Goal: Communication & Community: Answer question/provide support

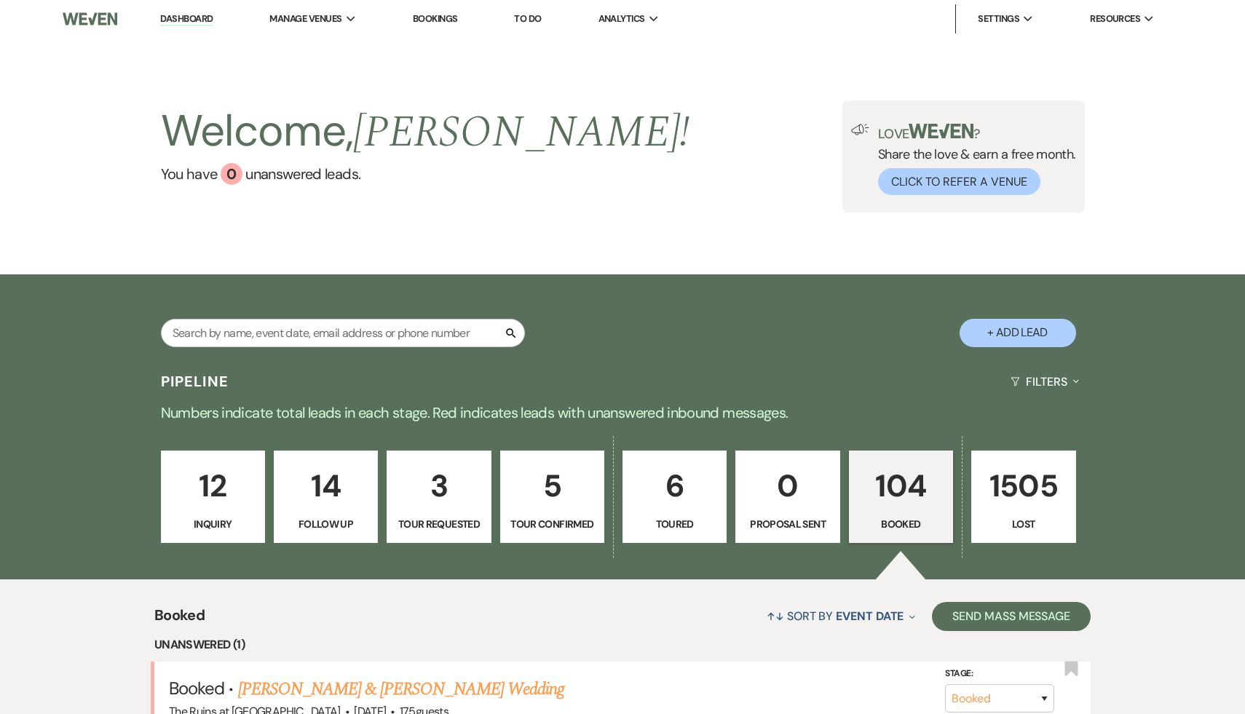
click at [194, 23] on link "Dashboard" at bounding box center [186, 19] width 52 height 14
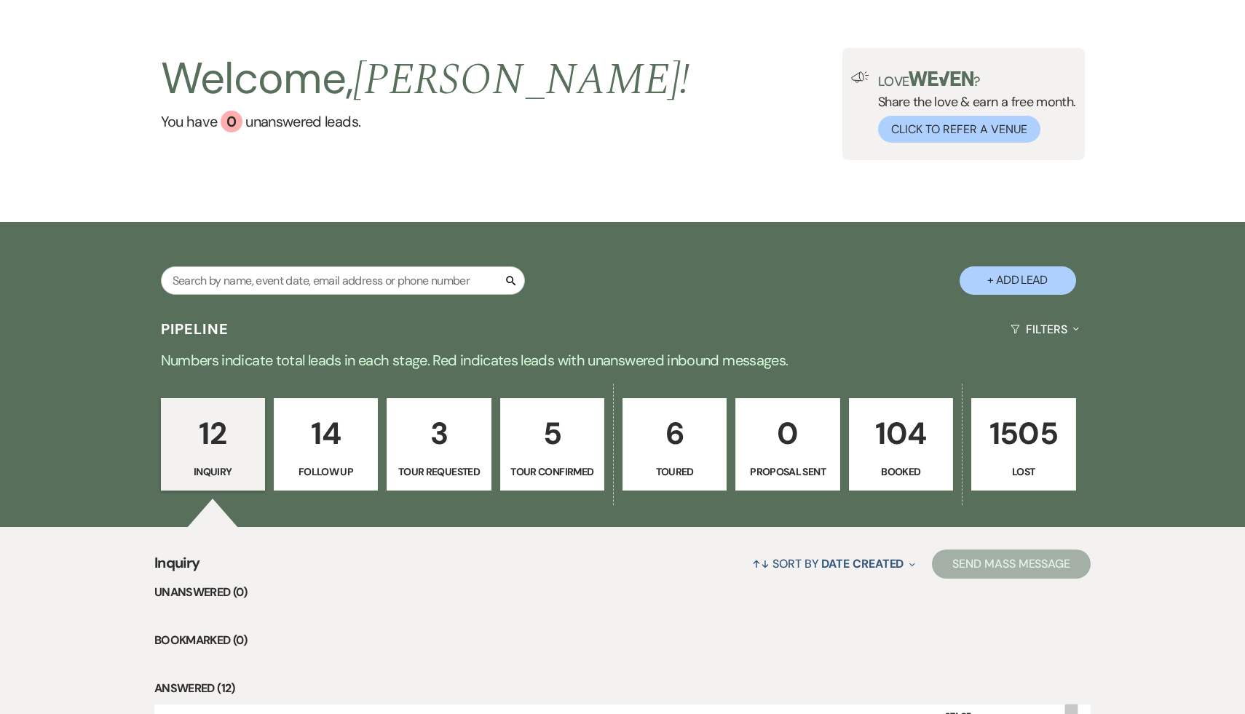
scroll to position [59, 0]
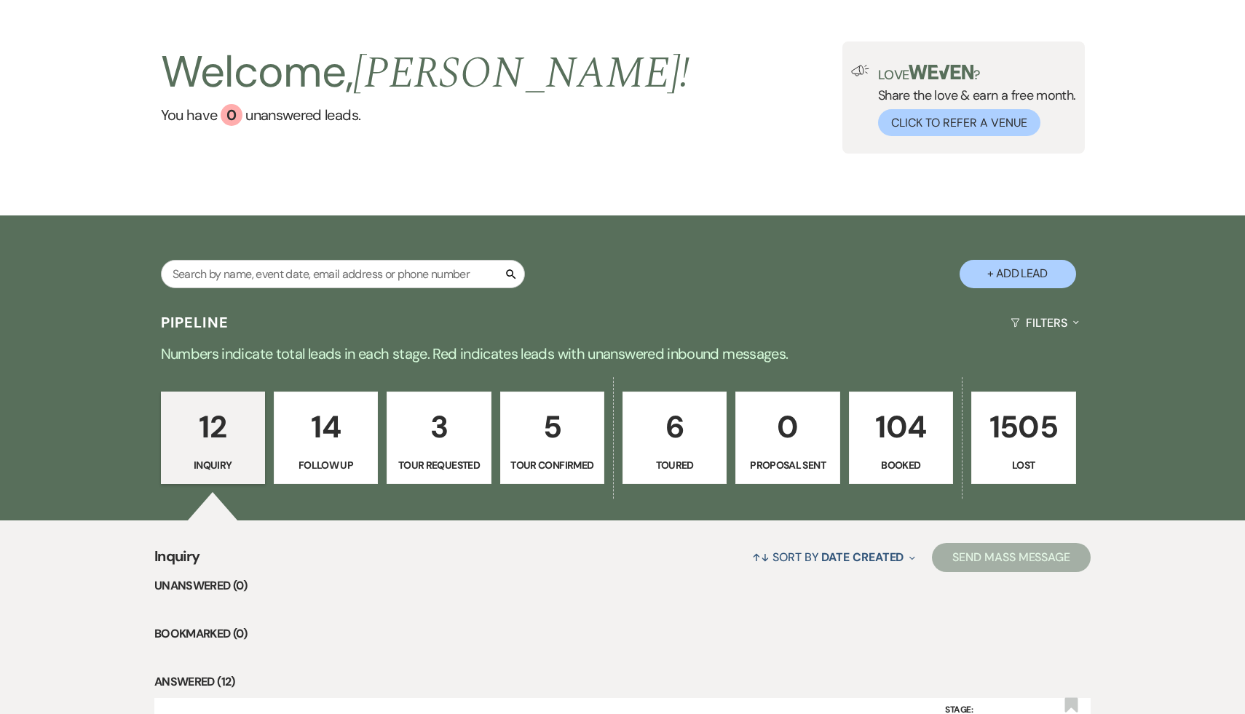
click at [744, 241] on div "Search + Add Lead" at bounding box center [622, 261] width 1049 height 77
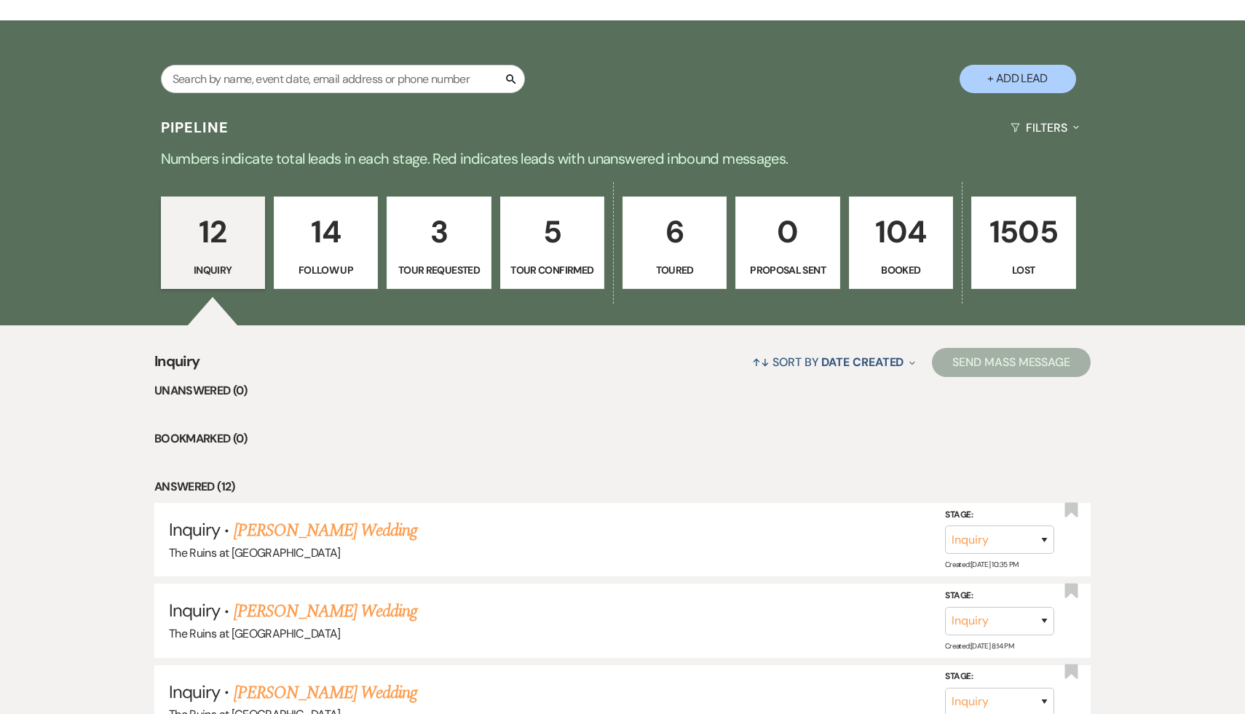
scroll to position [0, 0]
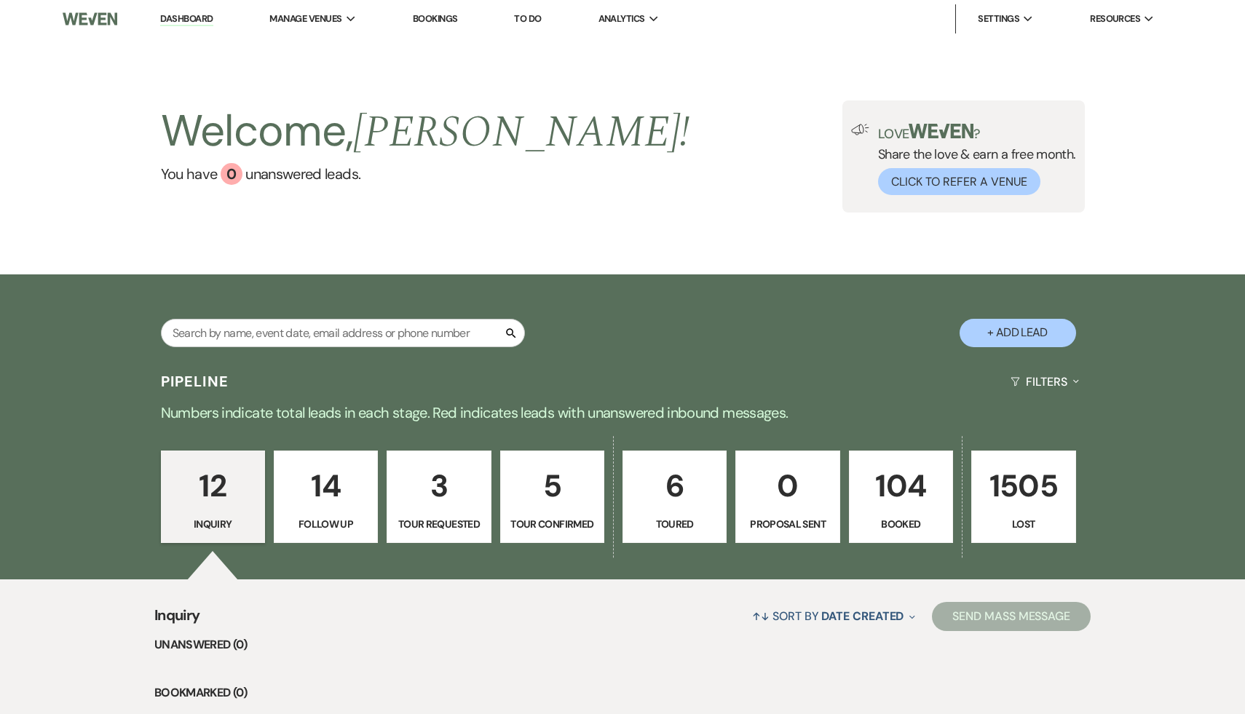
click at [184, 18] on link "Dashboard" at bounding box center [186, 19] width 52 height 14
click at [907, 486] on p "104" at bounding box center [901, 486] width 85 height 49
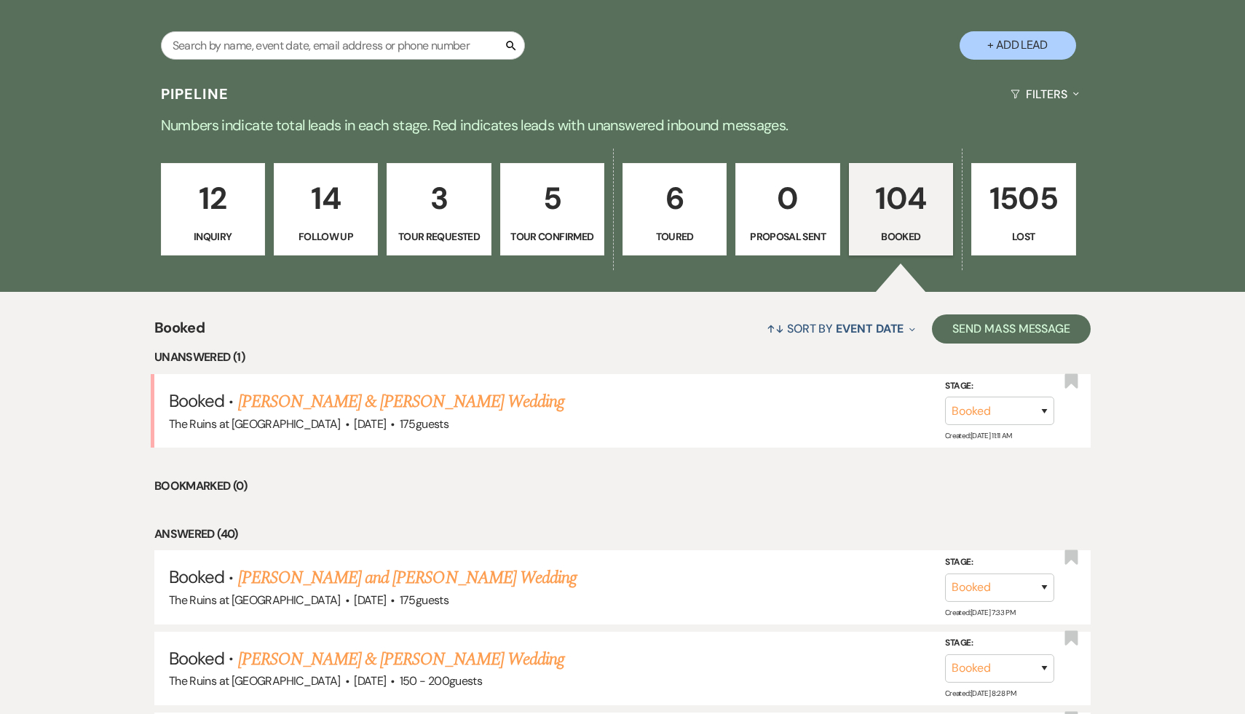
scroll to position [288, 0]
click at [504, 403] on link "Alex Fafoutis & Lenore Shickmanter's Wedding" at bounding box center [401, 401] width 326 height 26
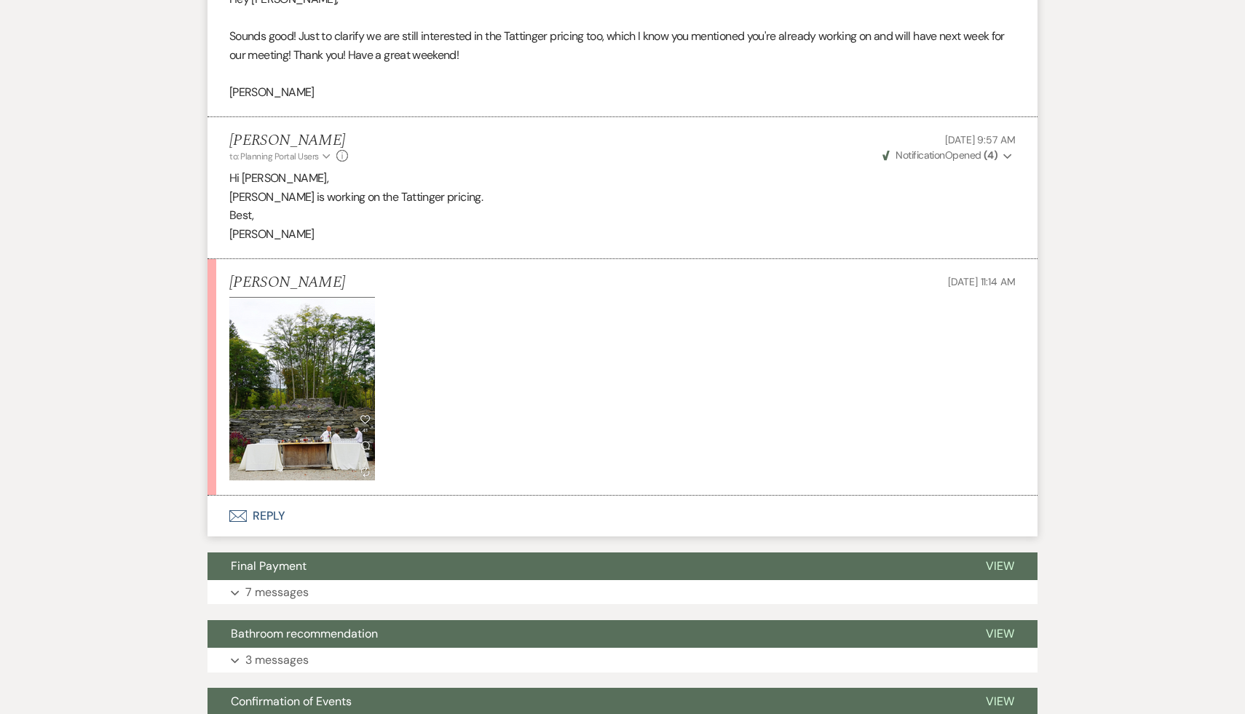
scroll to position [3107, 0]
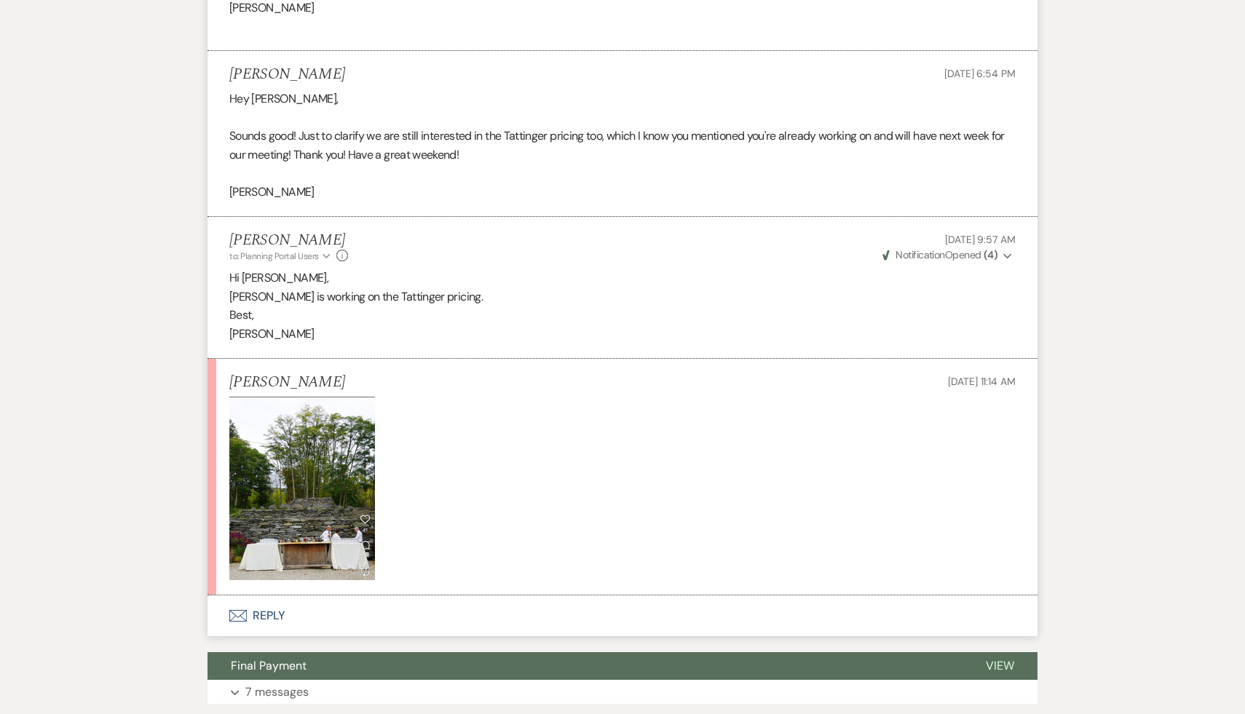
click at [569, 528] on p at bounding box center [622, 489] width 786 height 184
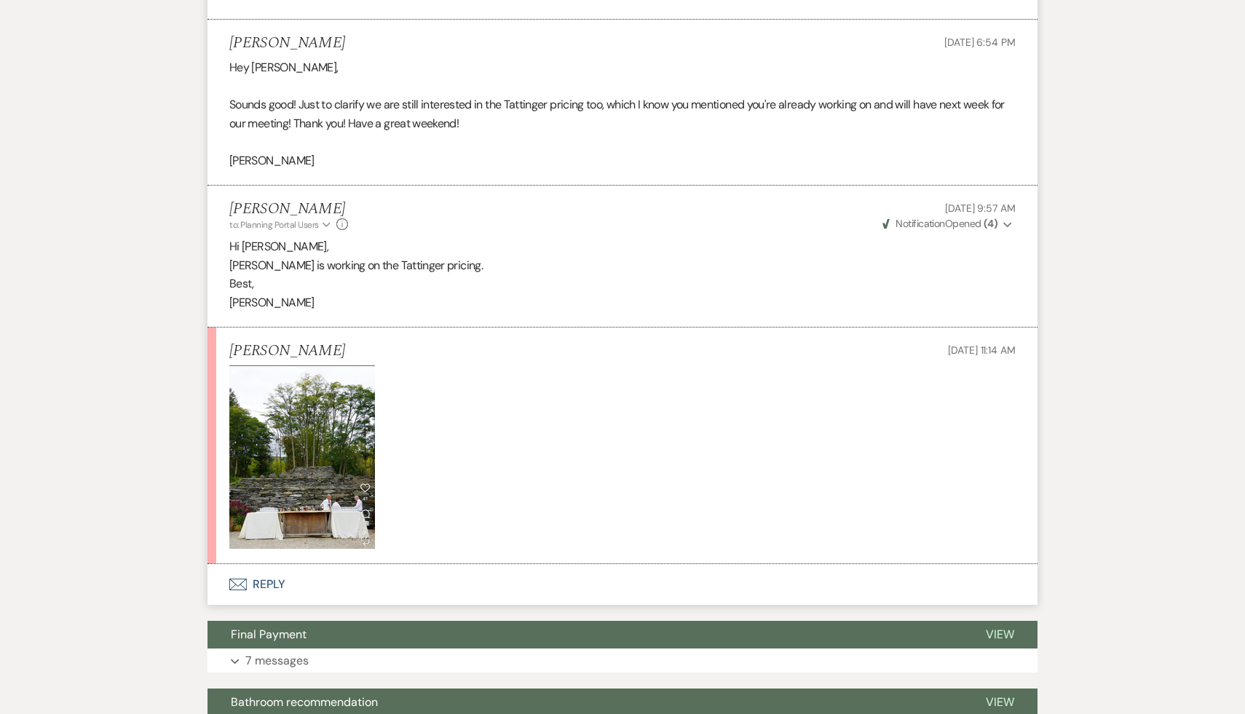
scroll to position [3139, 0]
click at [631, 275] on p "Dee is working on the Tattinger pricing." at bounding box center [622, 265] width 786 height 19
click at [333, 479] on img at bounding box center [302, 457] width 146 height 184
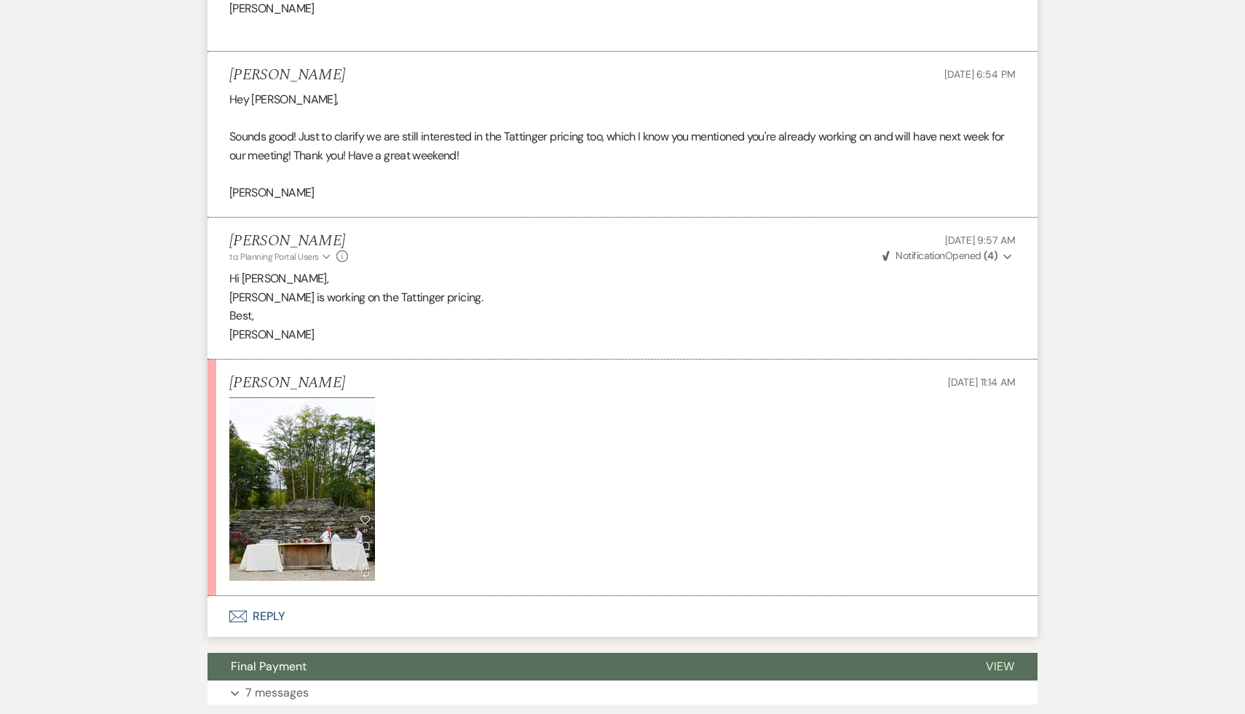
scroll to position [3076, 0]
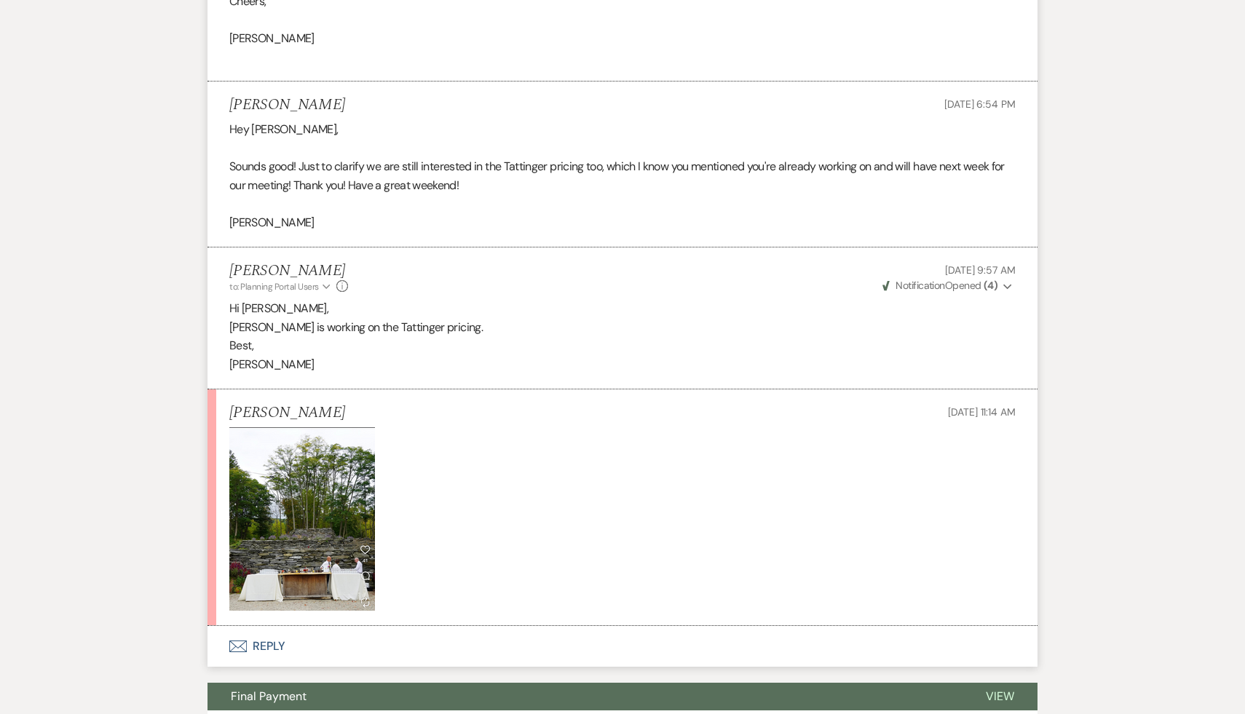
click at [715, 511] on p at bounding box center [622, 519] width 786 height 184
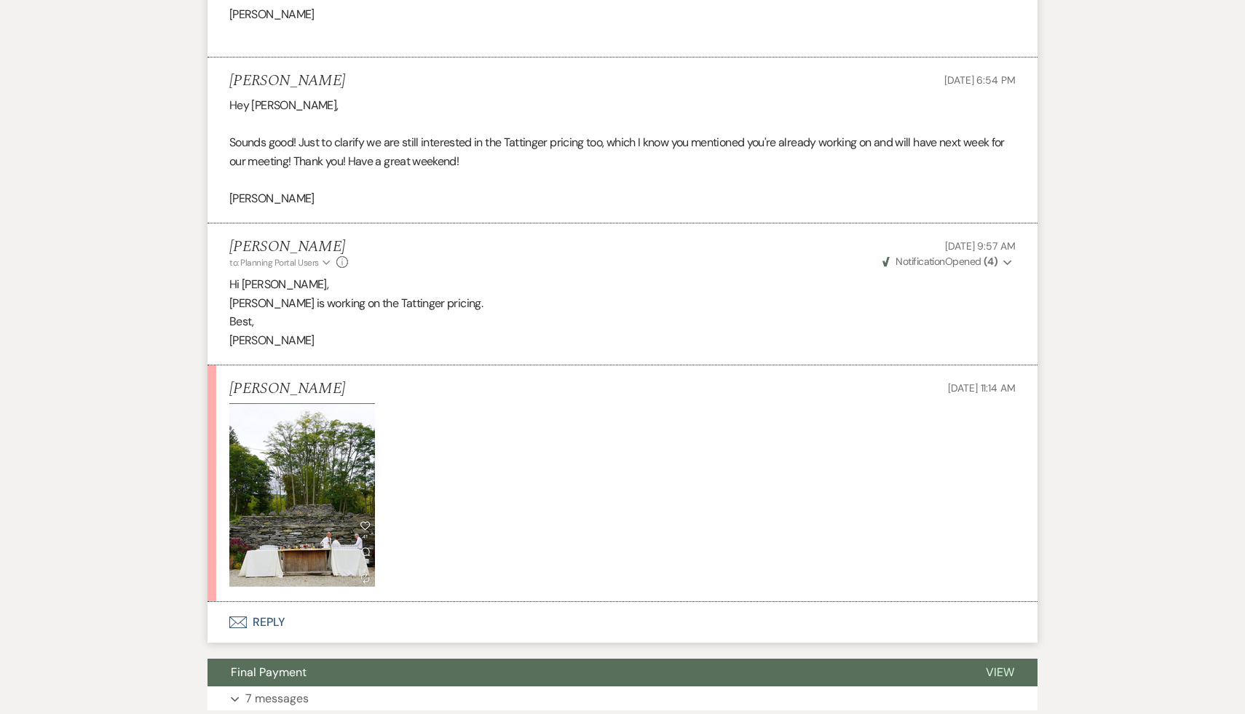
scroll to position [3107, 0]
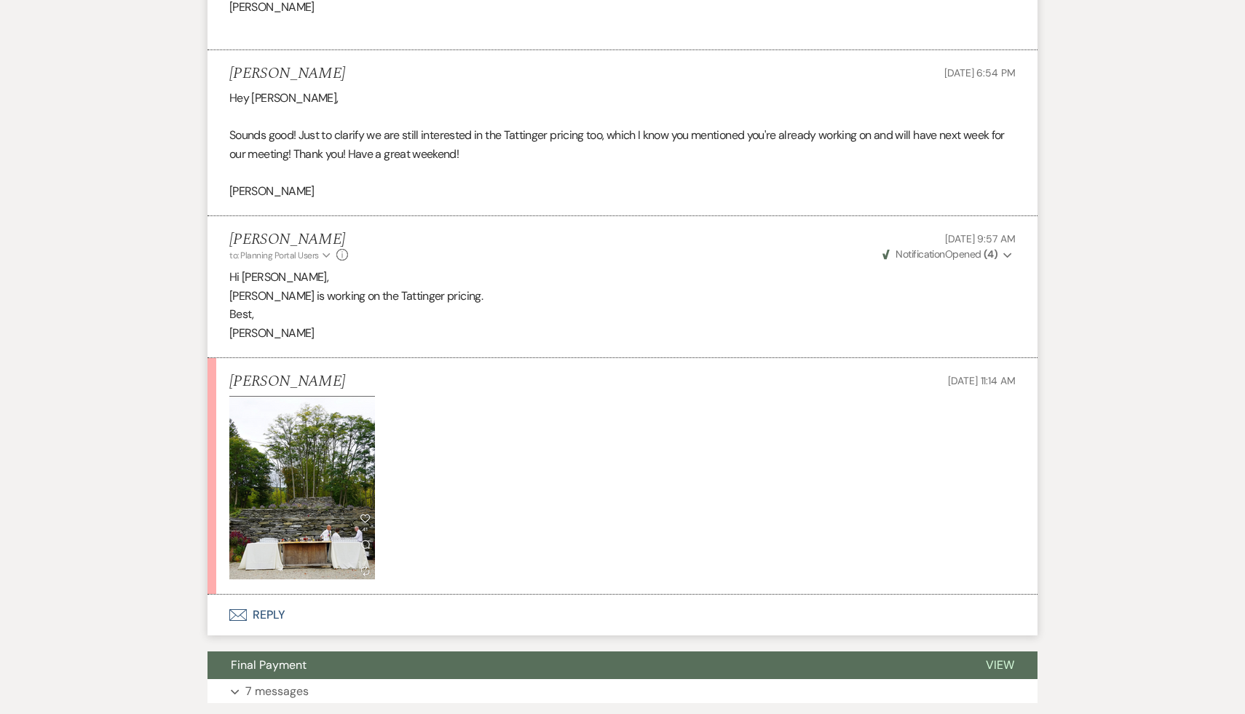
click at [698, 518] on p at bounding box center [622, 488] width 786 height 184
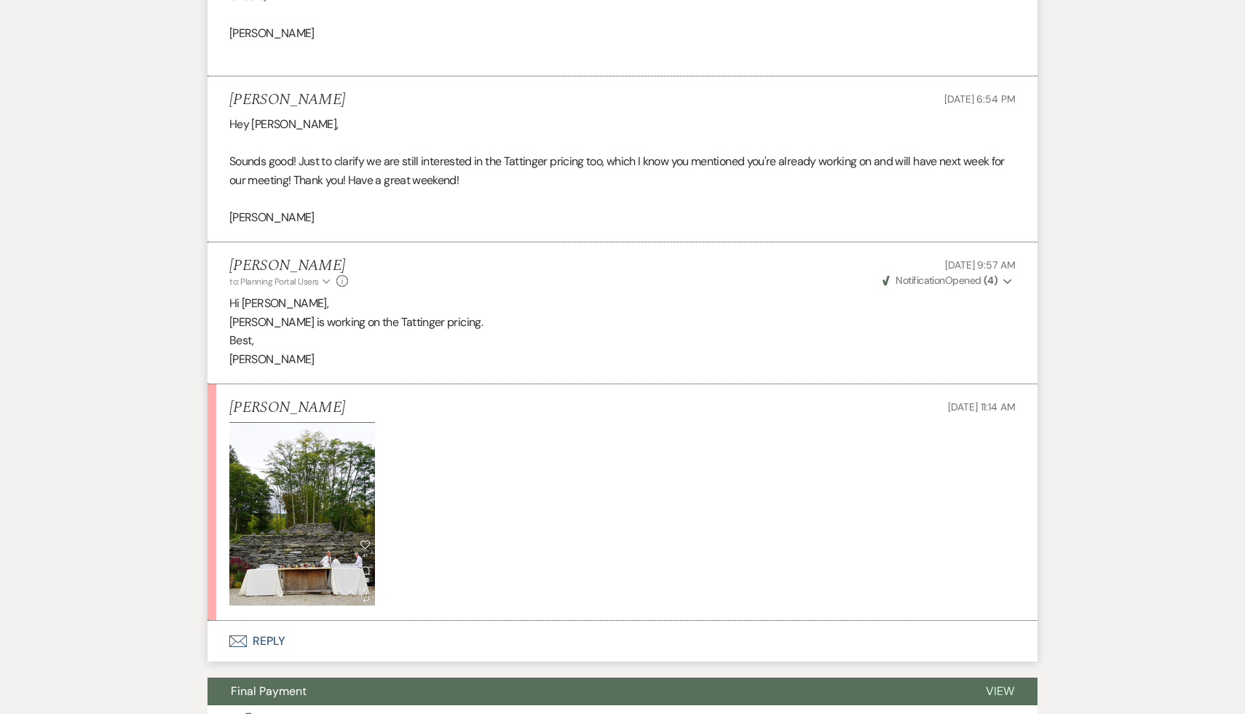
scroll to position [3075, 0]
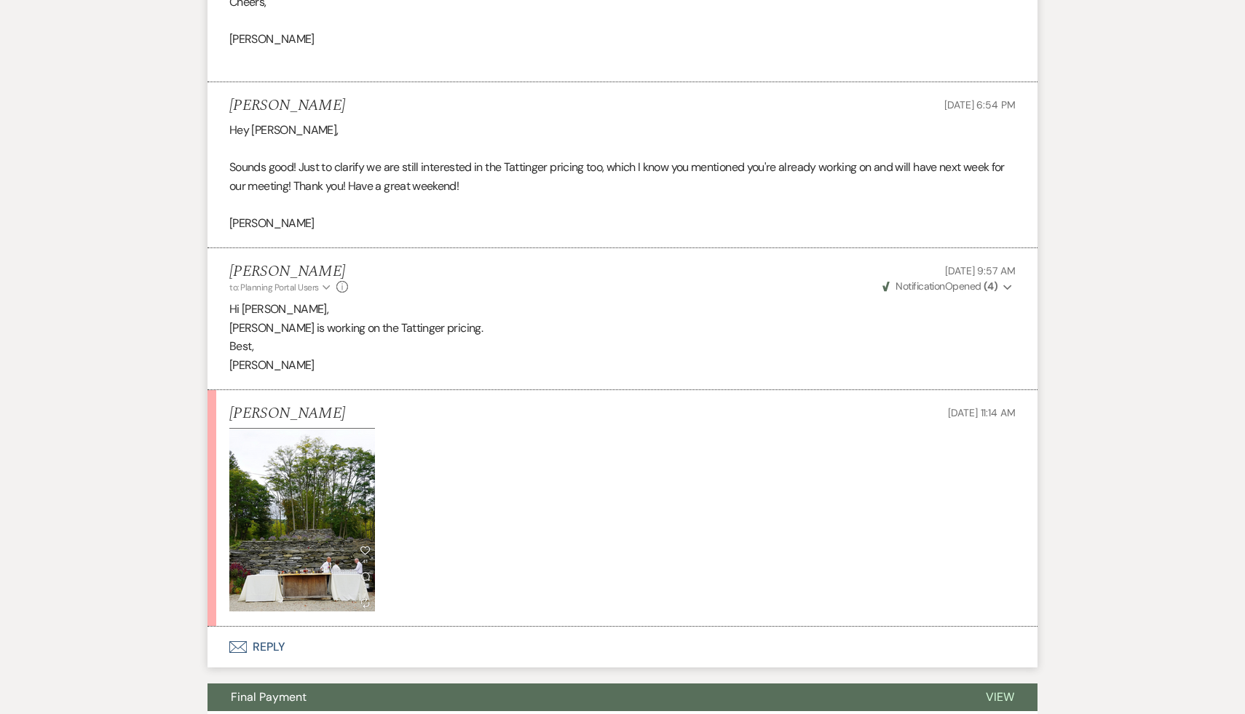
click at [698, 518] on p at bounding box center [622, 520] width 786 height 184
click at [760, 524] on p at bounding box center [622, 520] width 786 height 184
click at [337, 534] on img at bounding box center [302, 520] width 146 height 184
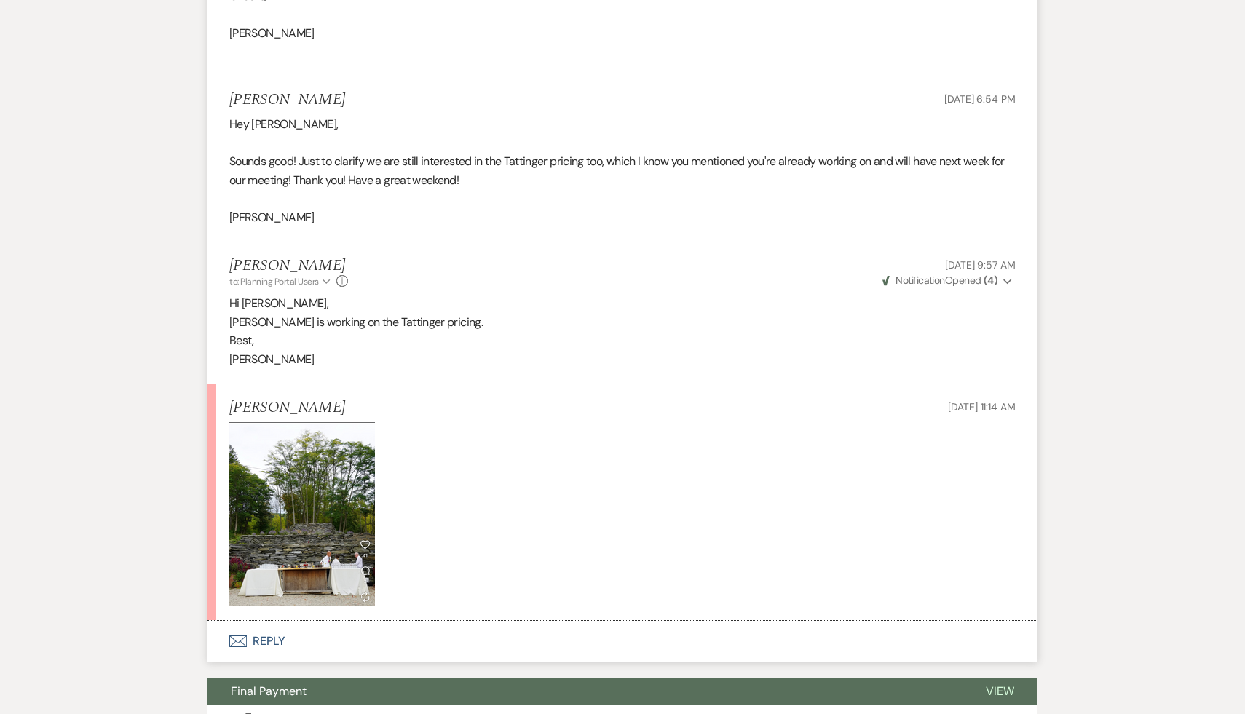
click at [540, 584] on p at bounding box center [622, 514] width 786 height 184
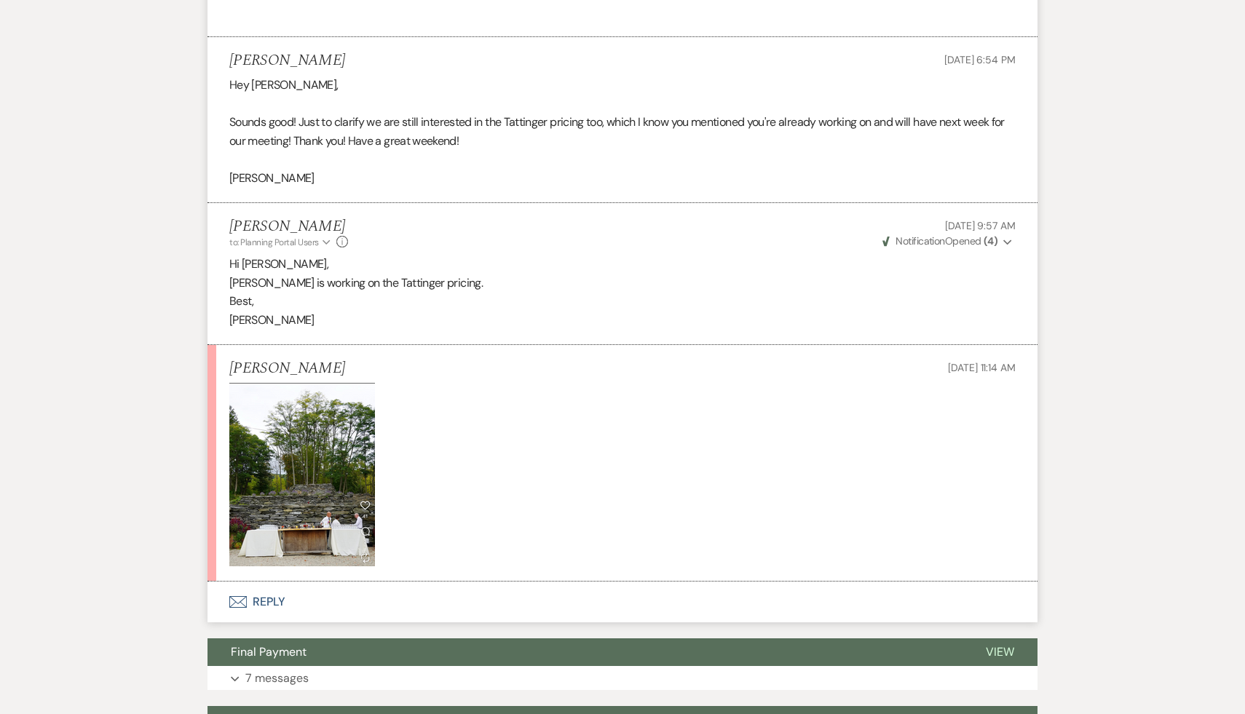
scroll to position [3111, 0]
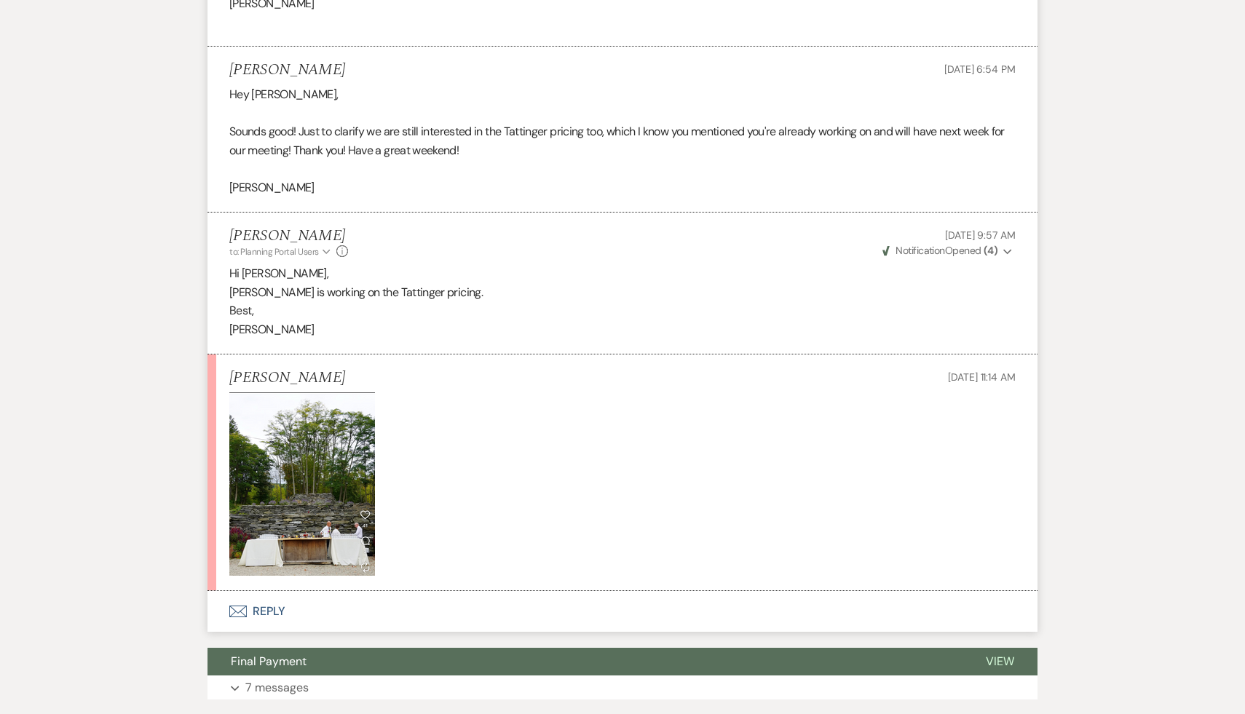
click at [317, 526] on img at bounding box center [302, 485] width 146 height 184
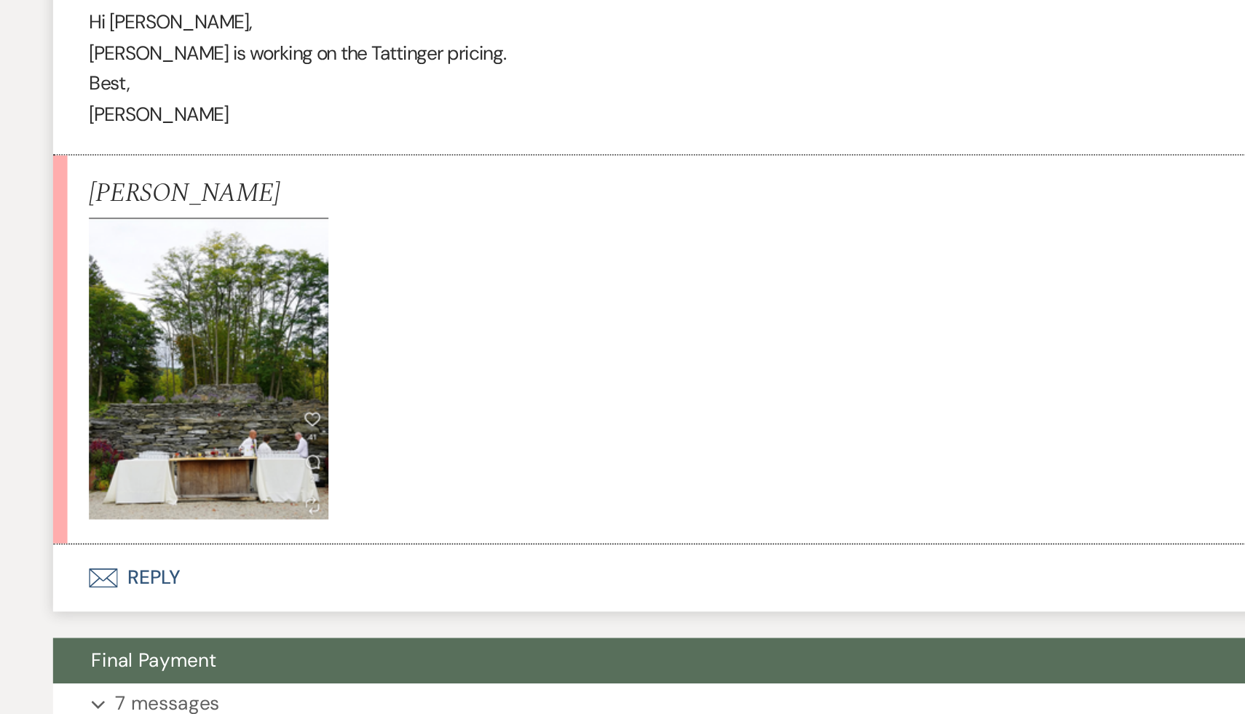
click at [267, 632] on button "Envelope Reply" at bounding box center [623, 611] width 830 height 41
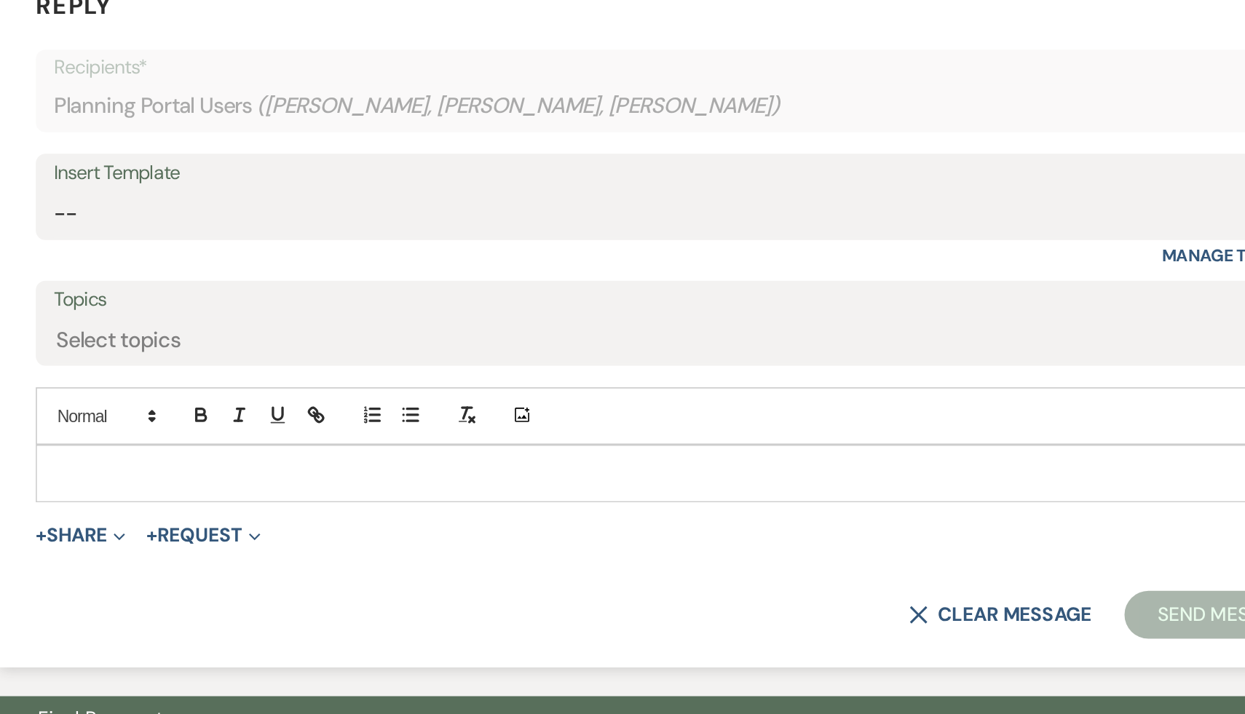
scroll to position [3458, 0]
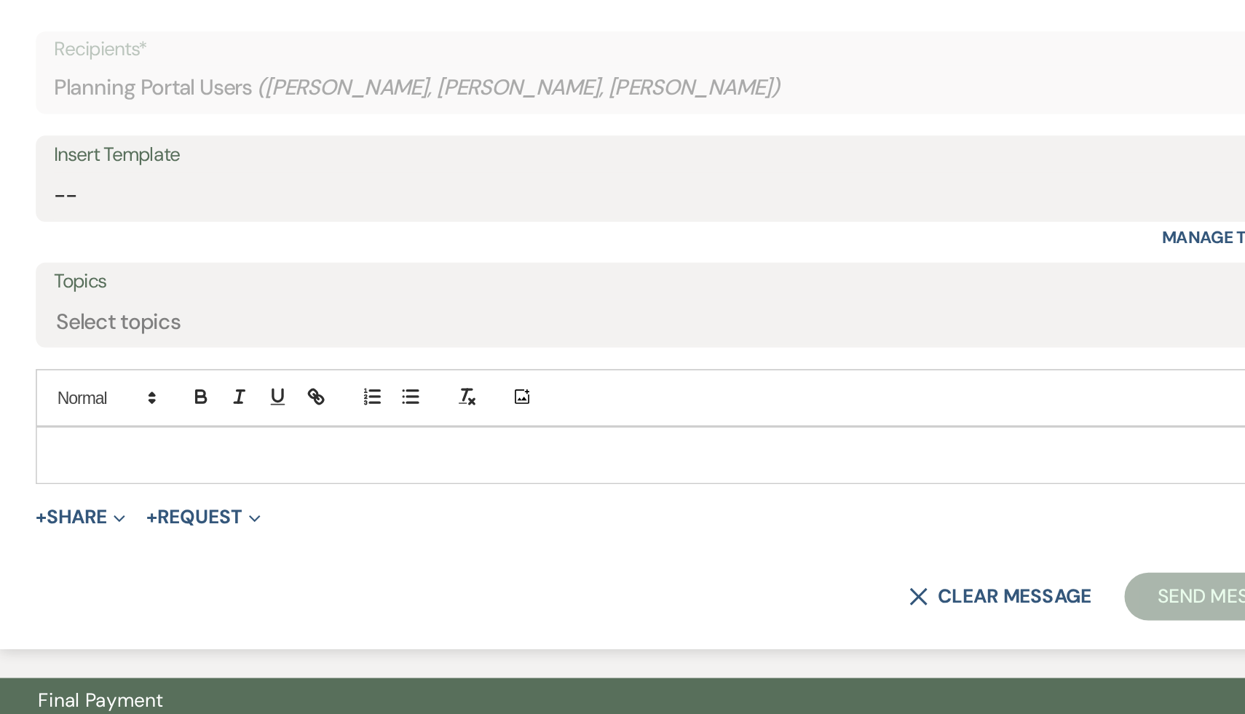
click at [374, 565] on p at bounding box center [622, 557] width 763 height 16
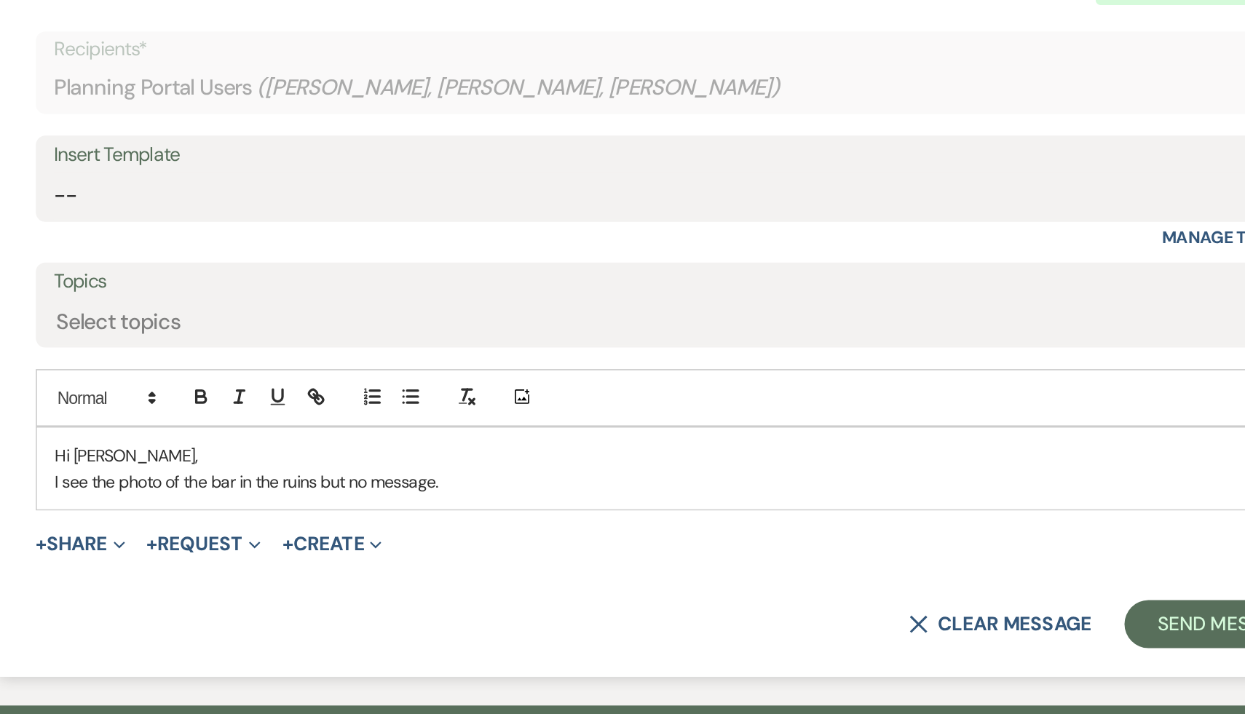
click at [521, 581] on p "I see the photo of the bar in the ruins but no message." at bounding box center [622, 573] width 763 height 16
click at [923, 674] on button "Send Message" at bounding box center [953, 659] width 125 height 29
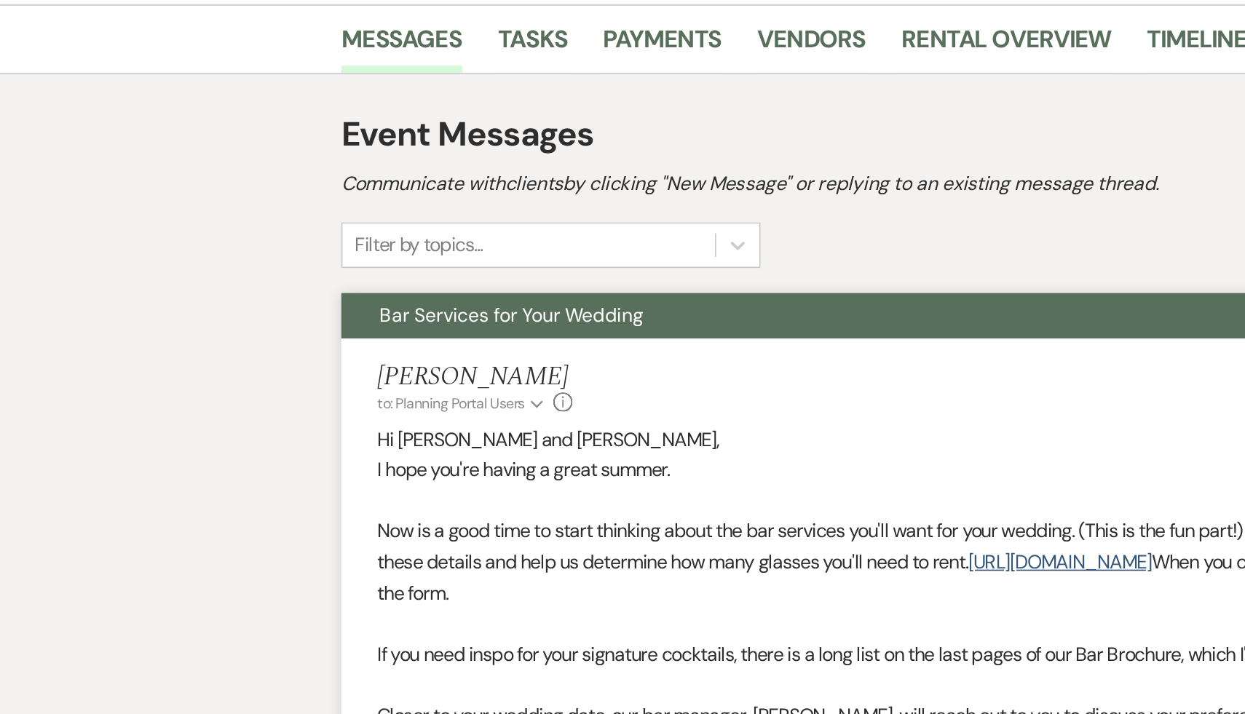
scroll to position [0, 0]
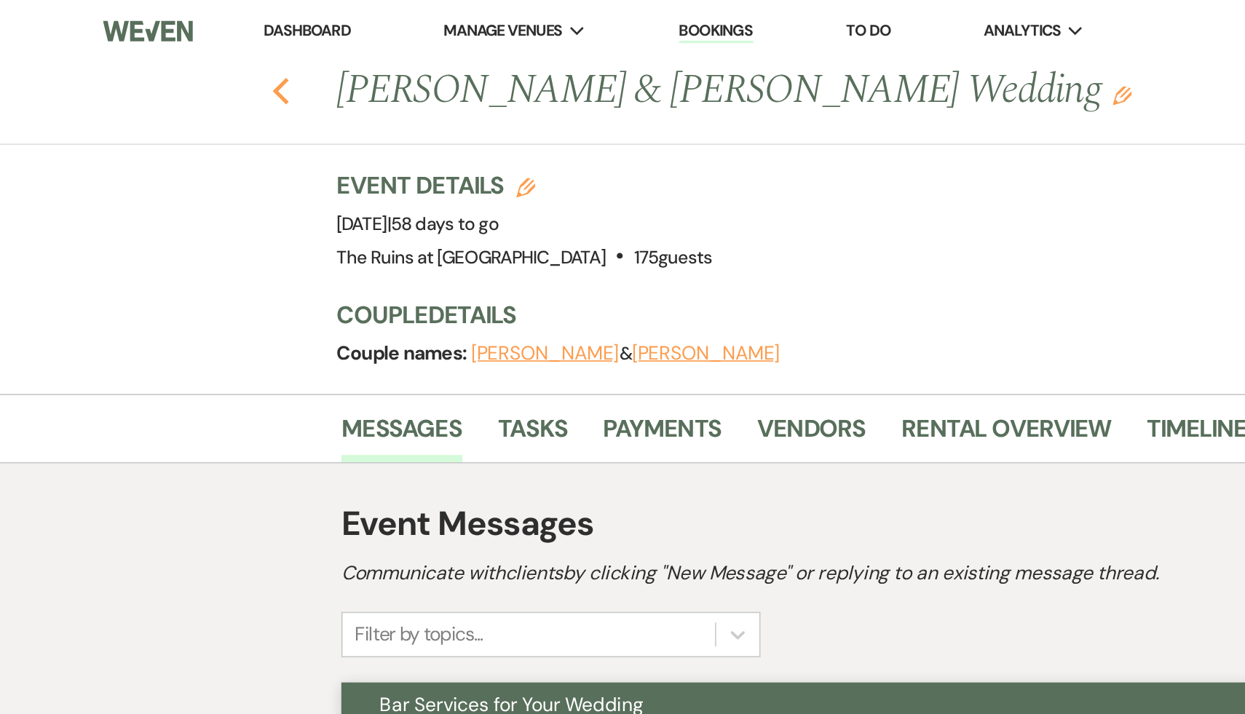
click at [171, 49] on icon "Previous" at bounding box center [170, 55] width 11 height 17
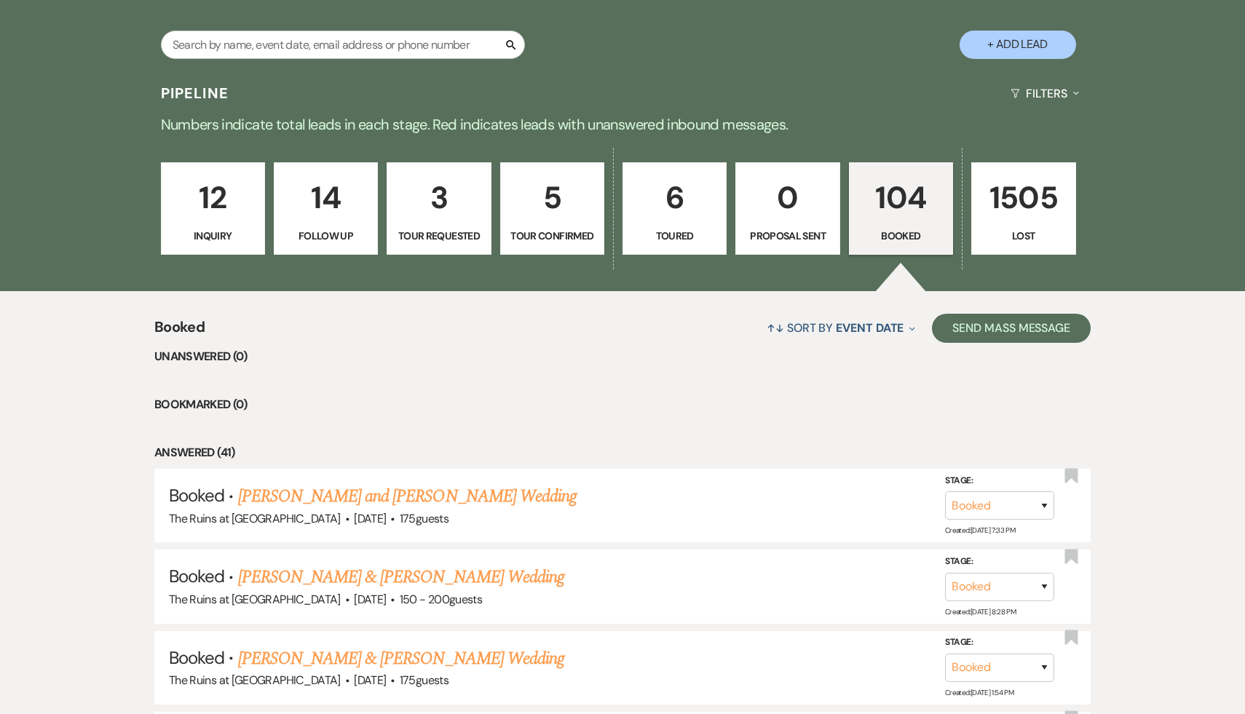
click at [210, 193] on p "12" at bounding box center [212, 197] width 85 height 49
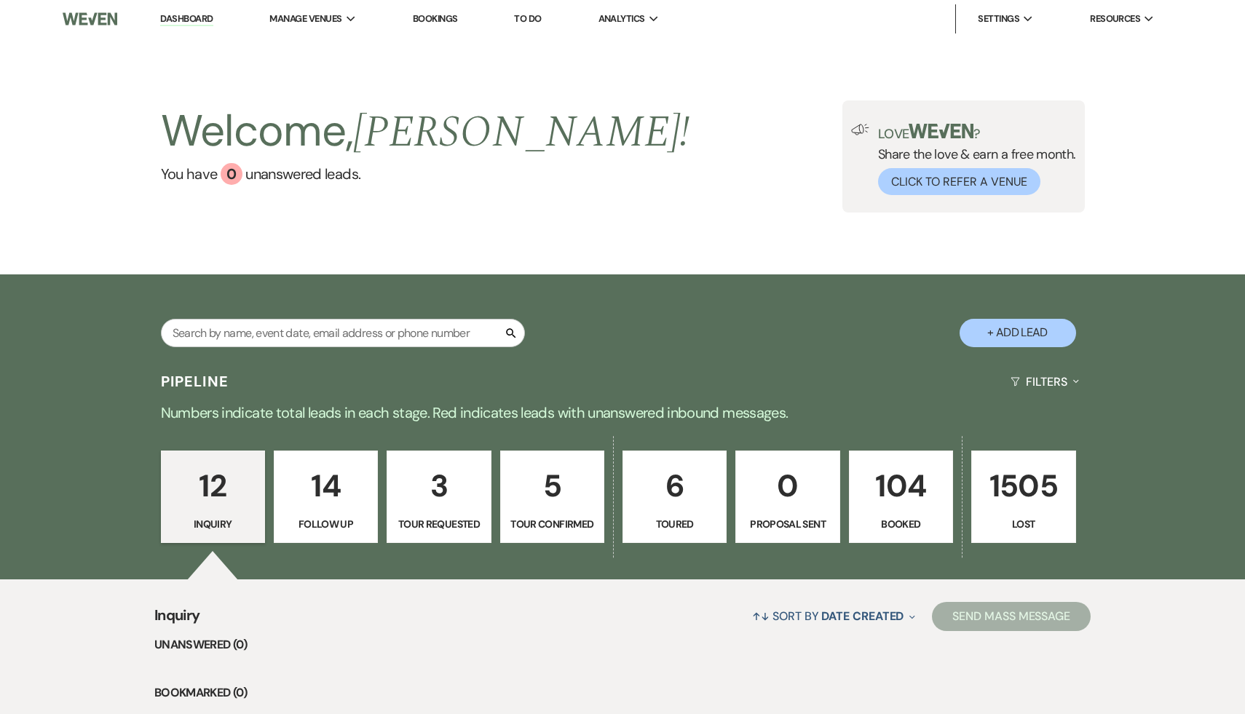
click at [894, 497] on p "104" at bounding box center [901, 486] width 85 height 49
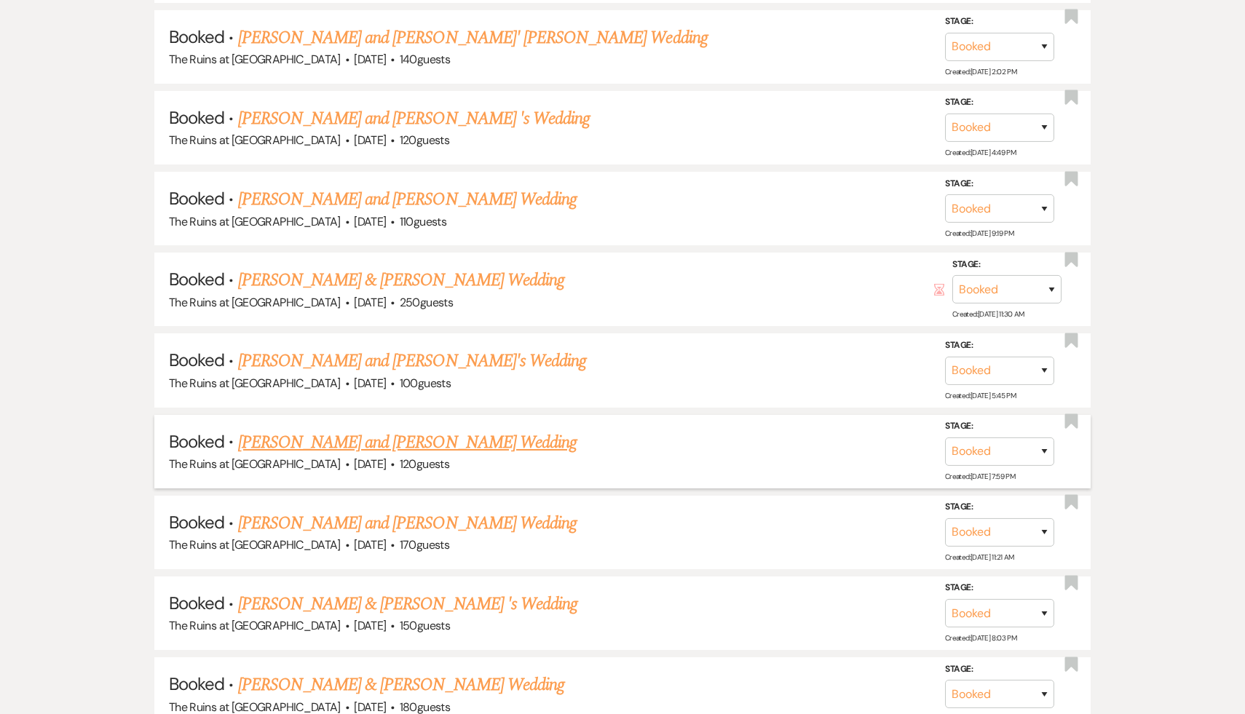
scroll to position [3096, 0]
click at [446, 510] on link "Dani Hernandez's and Matt Monahan's Wedding" at bounding box center [407, 523] width 339 height 26
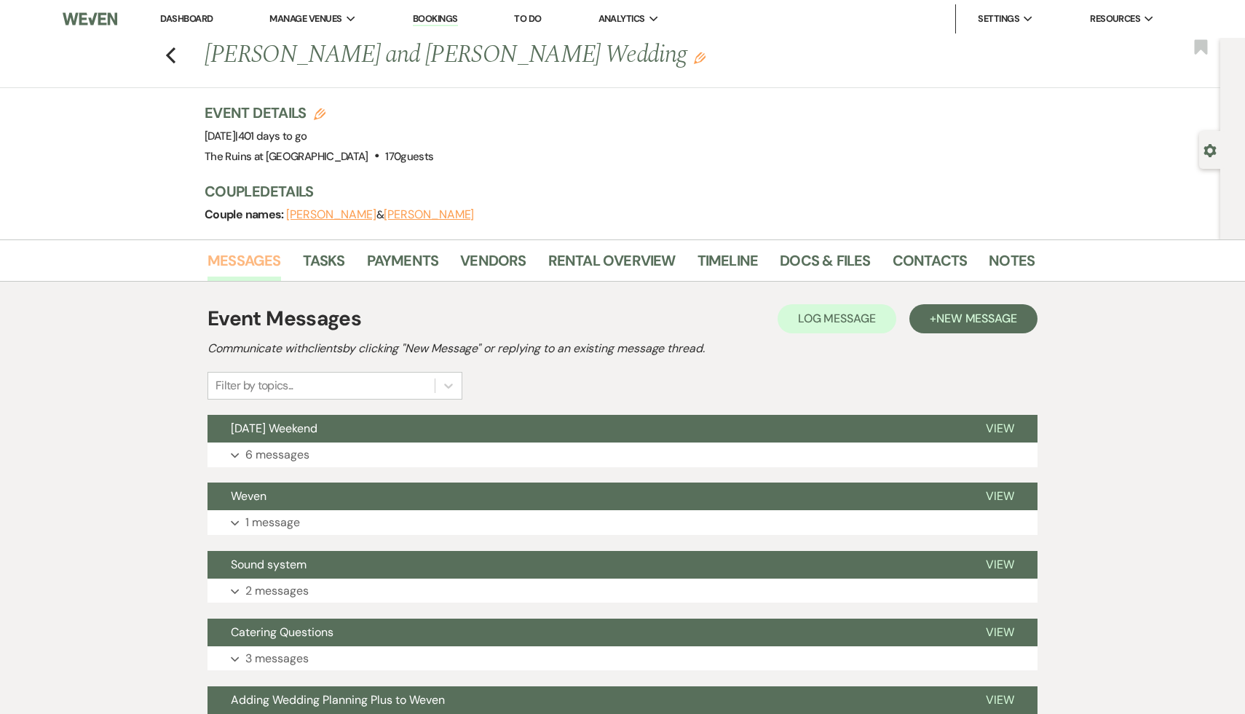
click at [256, 256] on link "Messages" at bounding box center [245, 265] width 74 height 32
click at [835, 263] on link "Docs & Files" at bounding box center [825, 265] width 90 height 32
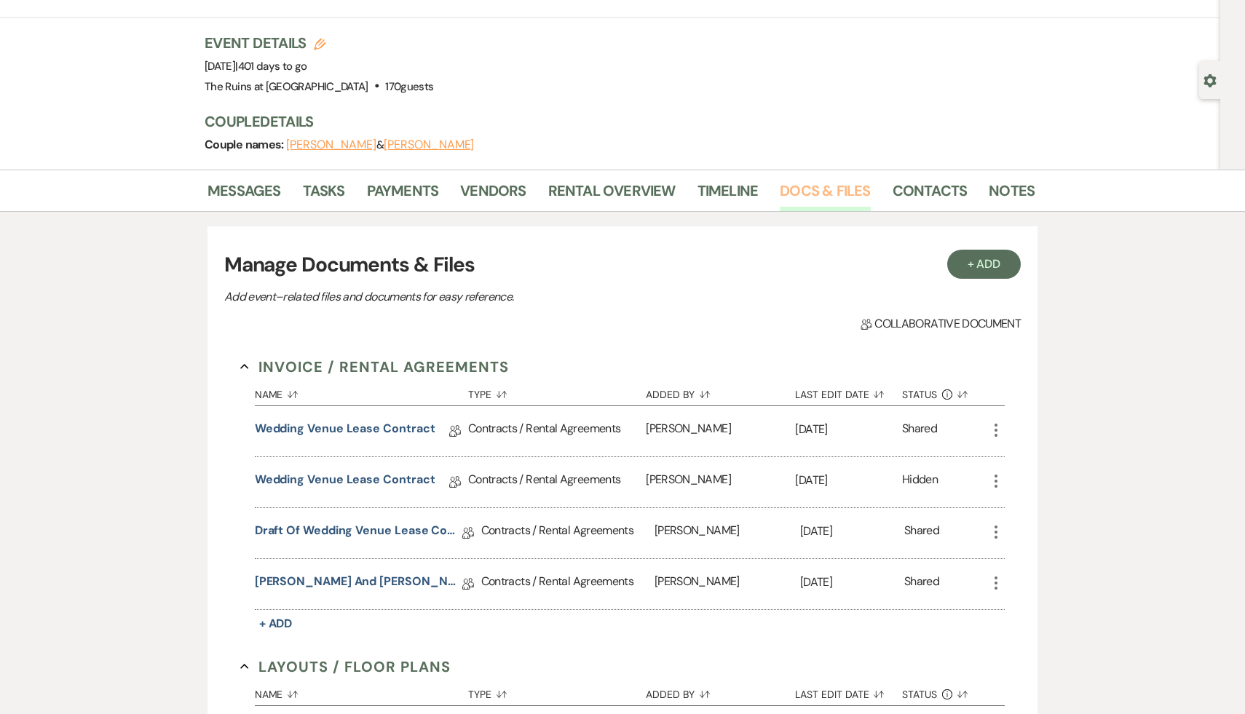
scroll to position [71, 0]
click at [632, 278] on h3 "Manage Documents & Files" at bounding box center [622, 263] width 797 height 31
click at [641, 272] on h3 "Manage Documents & Files" at bounding box center [622, 263] width 797 height 31
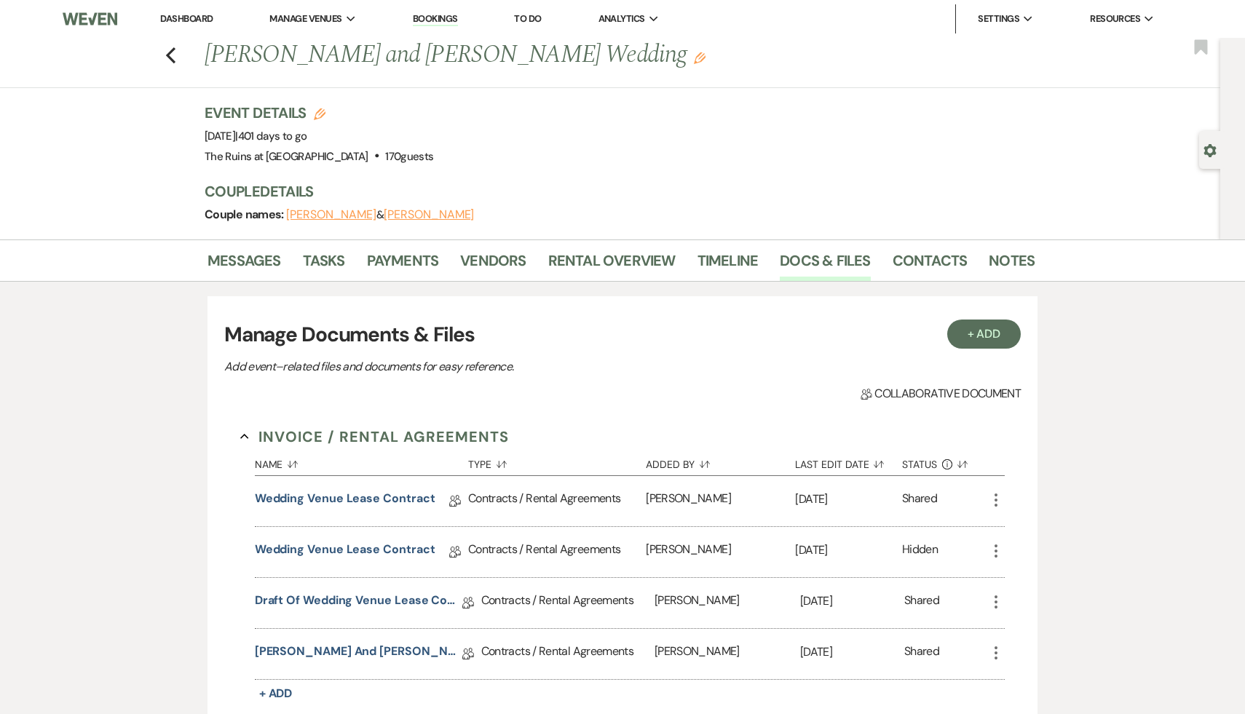
click at [352, 214] on button "Dani Hernandez" at bounding box center [331, 215] width 90 height 12
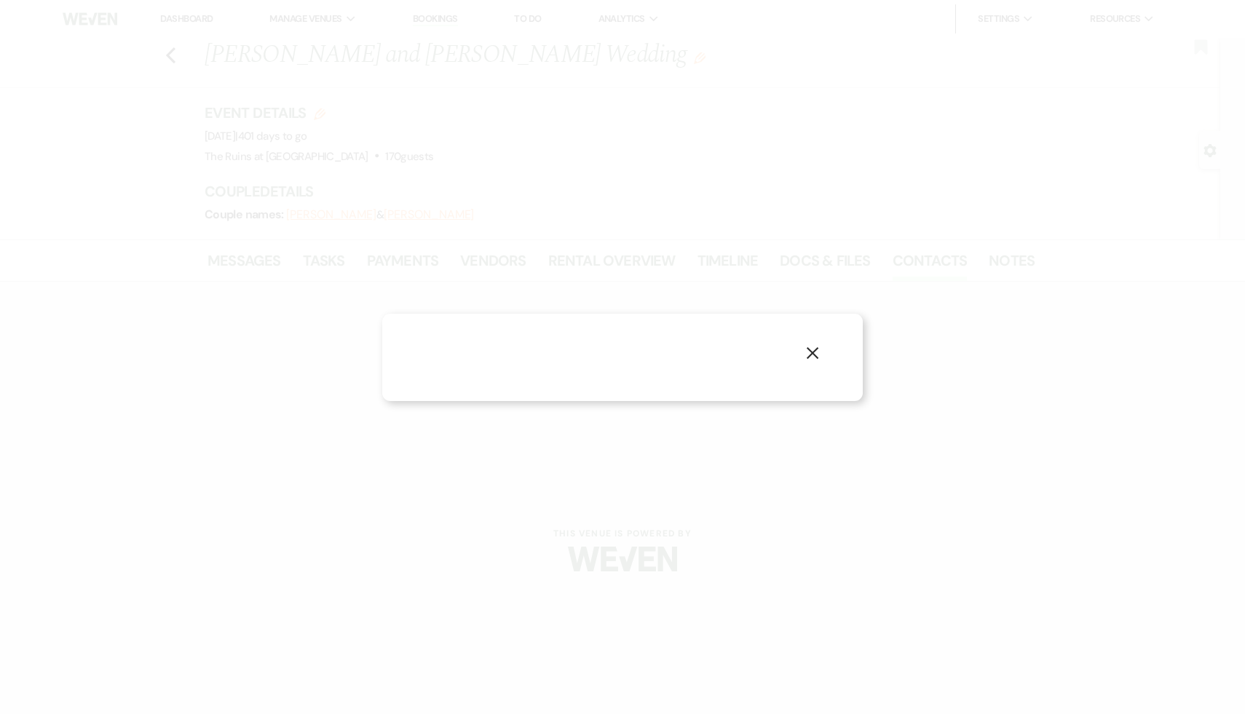
select select "1"
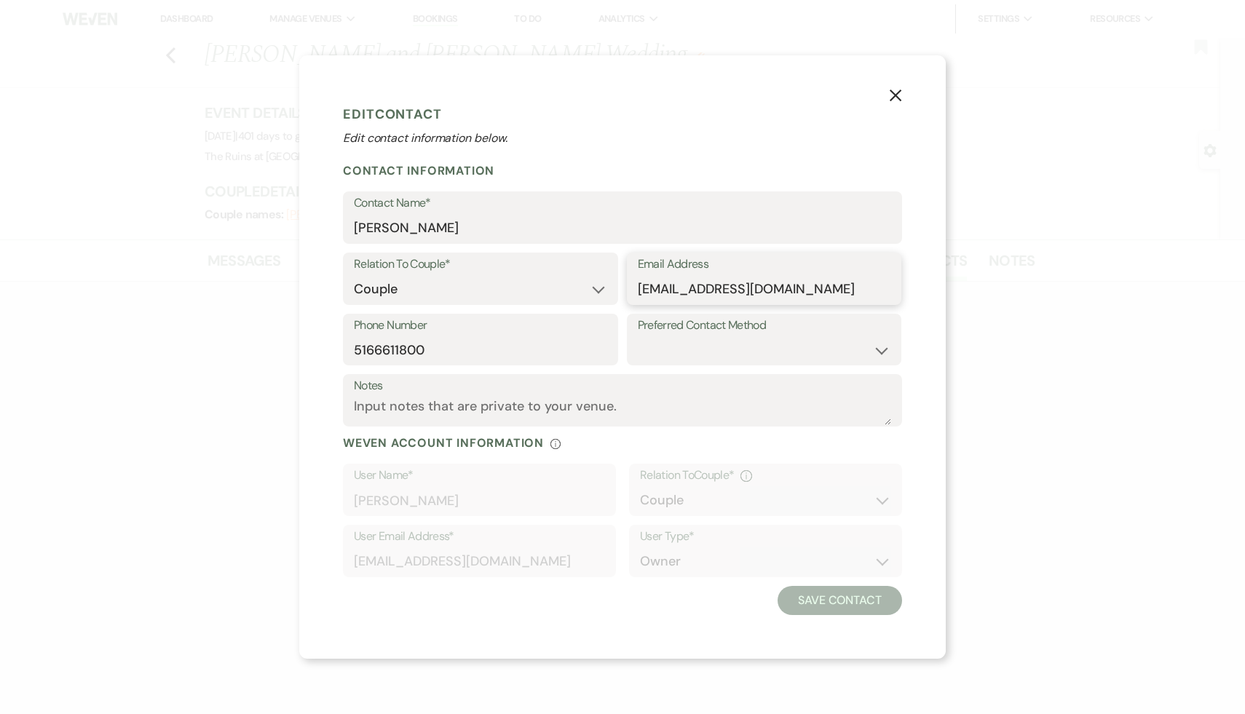
drag, startPoint x: 825, startPoint y: 294, endPoint x: 631, endPoint y: 291, distance: 193.7
click at [631, 291] on div "Email Address dm.monaplans@gmail.com" at bounding box center [764, 279] width 275 height 52
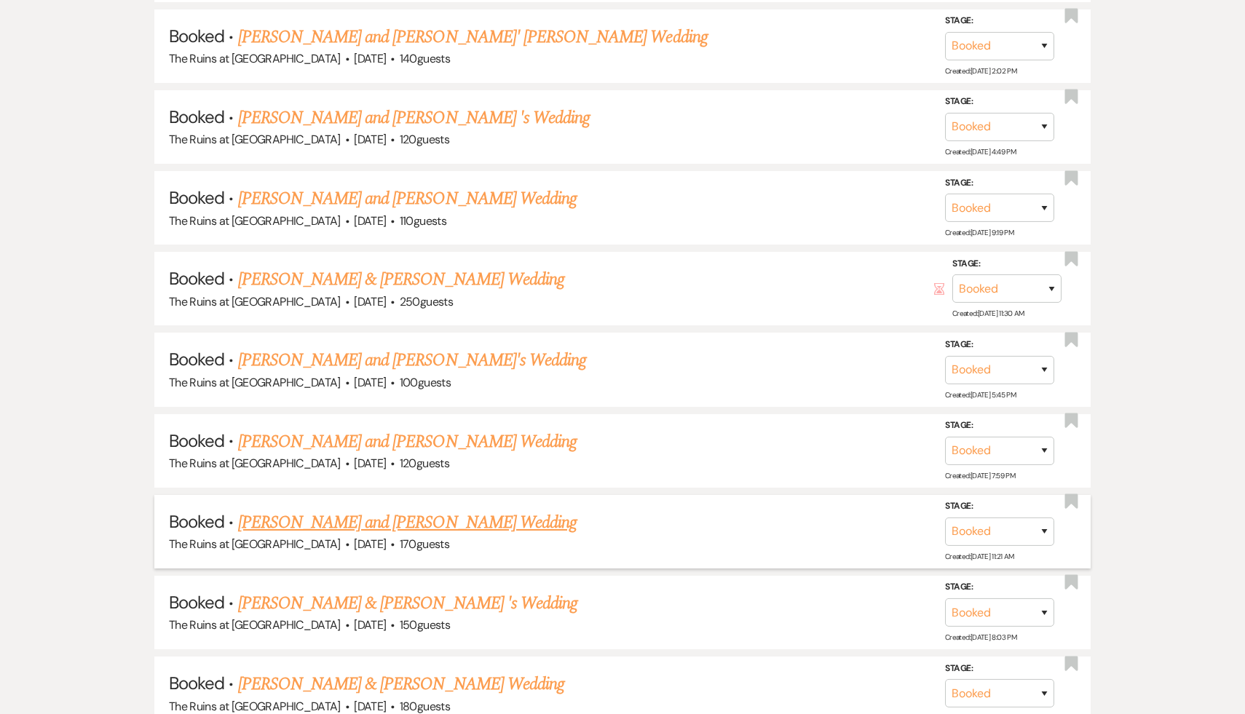
click at [508, 510] on link "Dani Hernandez's and Matt Monahan's Wedding" at bounding box center [407, 523] width 339 height 26
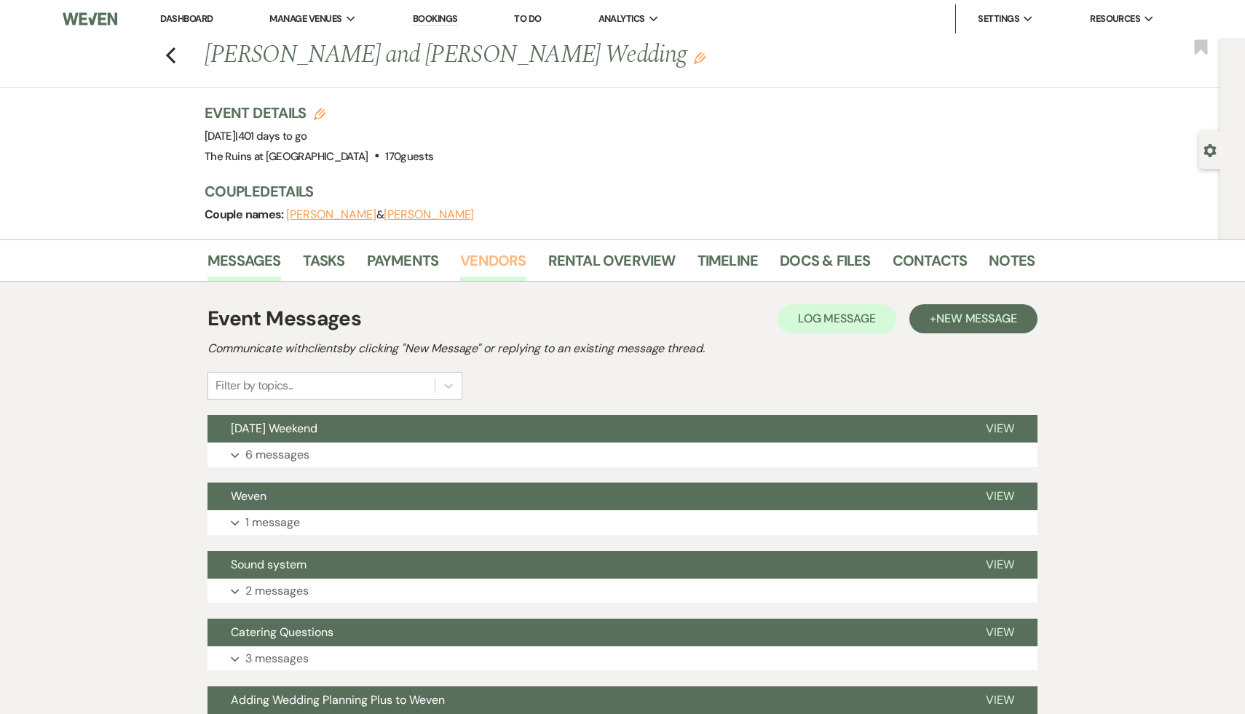
click at [494, 267] on link "Vendors" at bounding box center [493, 265] width 66 height 32
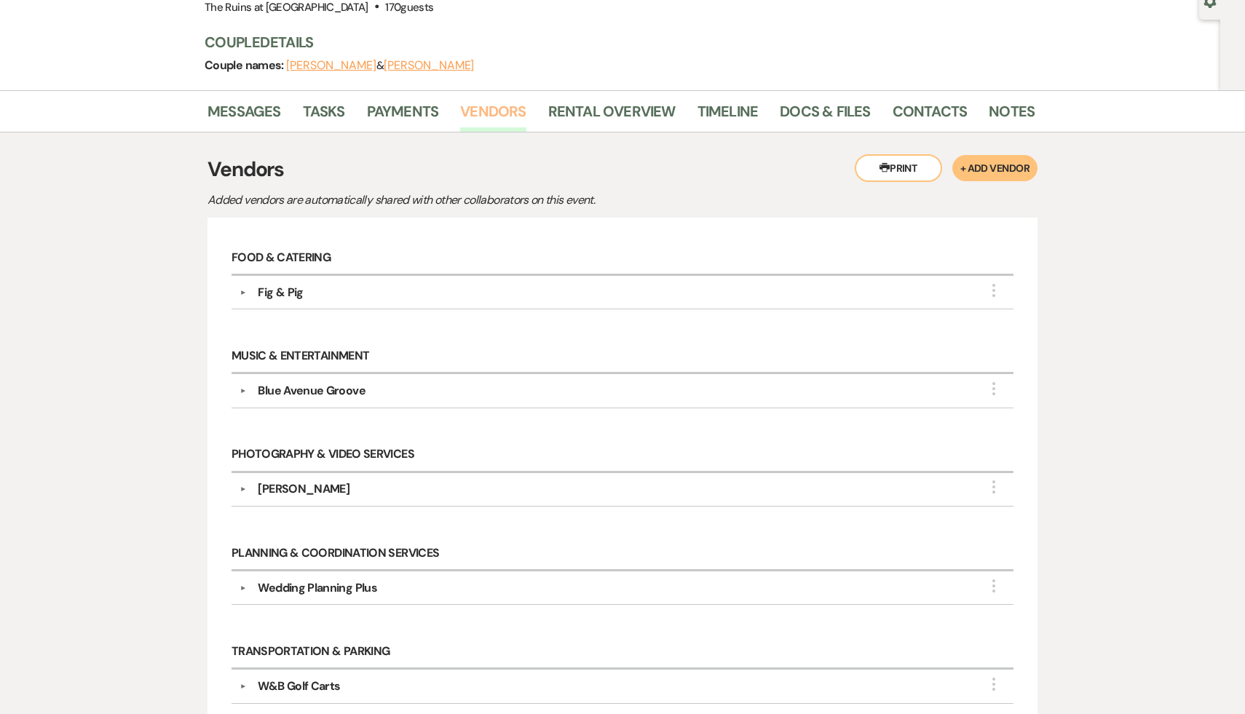
scroll to position [157, 0]
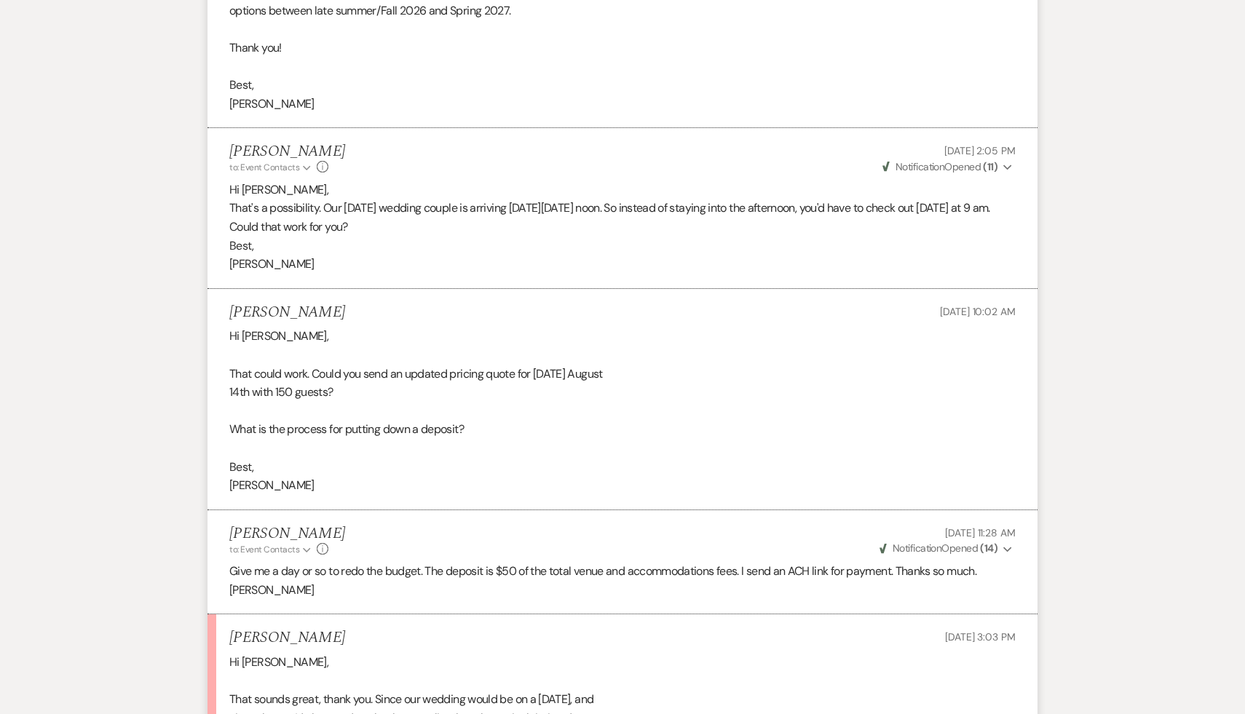
scroll to position [5465, 0]
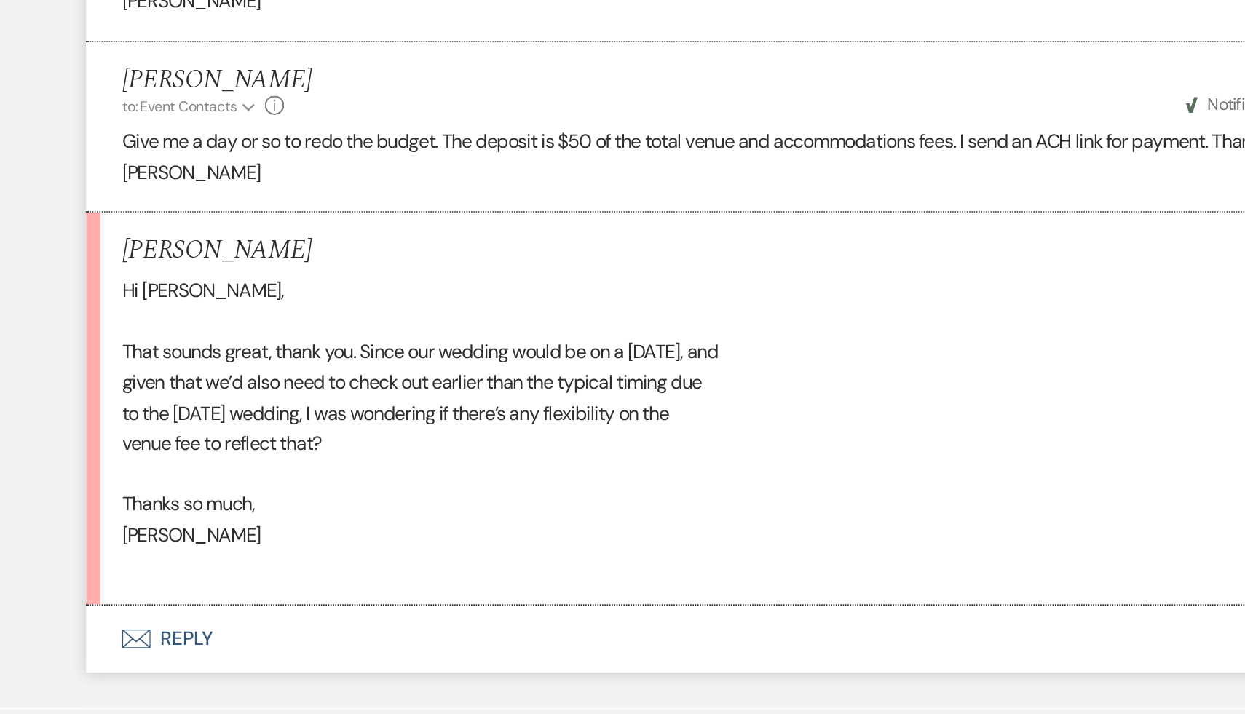
click at [264, 575] on button "Envelope Reply" at bounding box center [623, 578] width 830 height 41
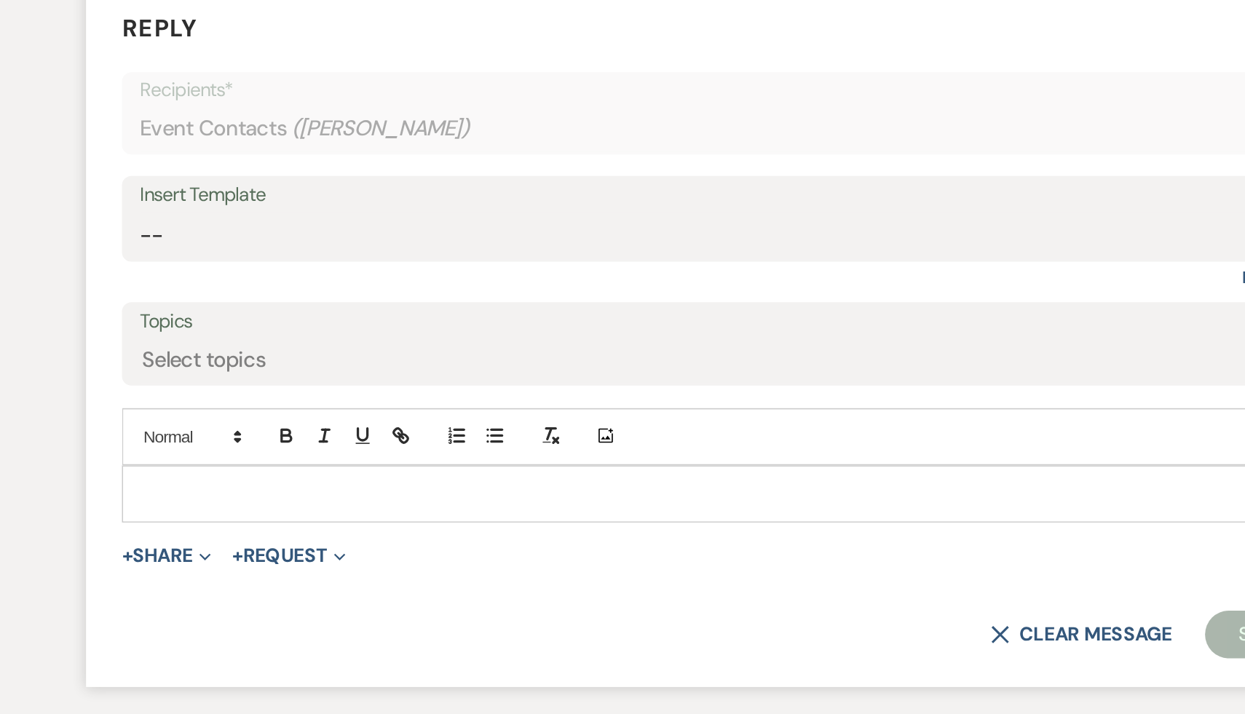
scroll to position [5748, 0]
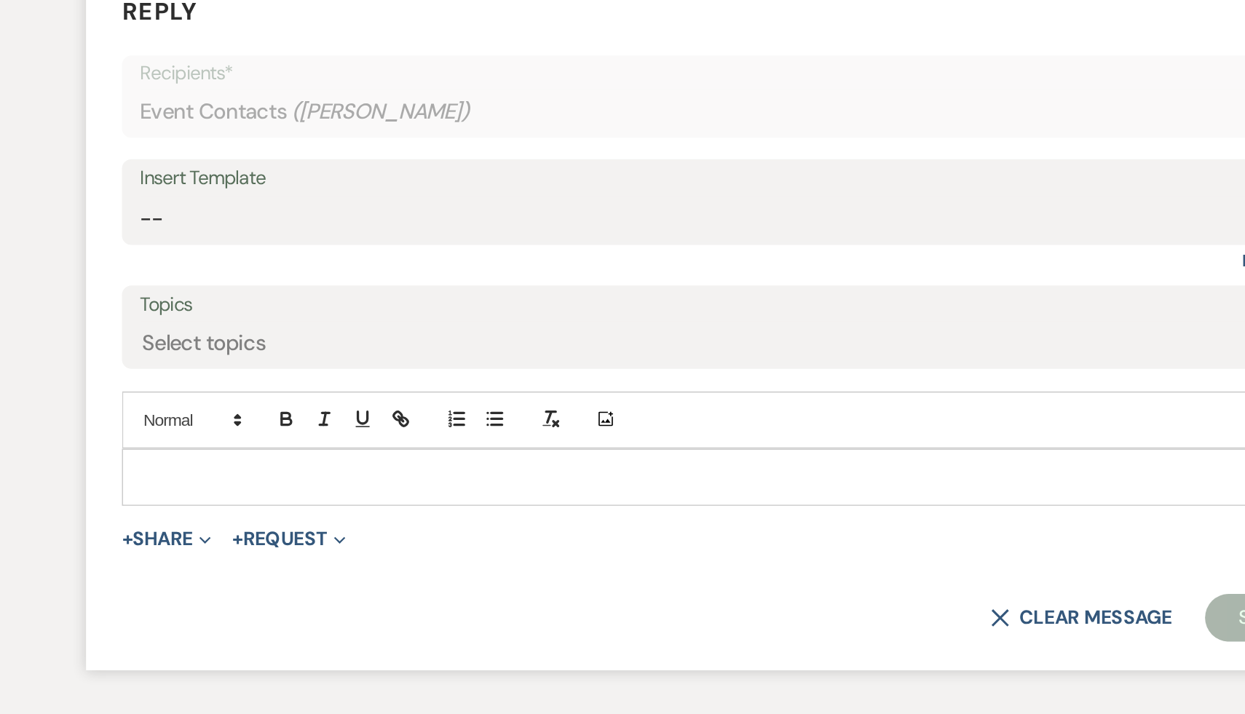
click at [350, 577] on p at bounding box center [622, 569] width 763 height 16
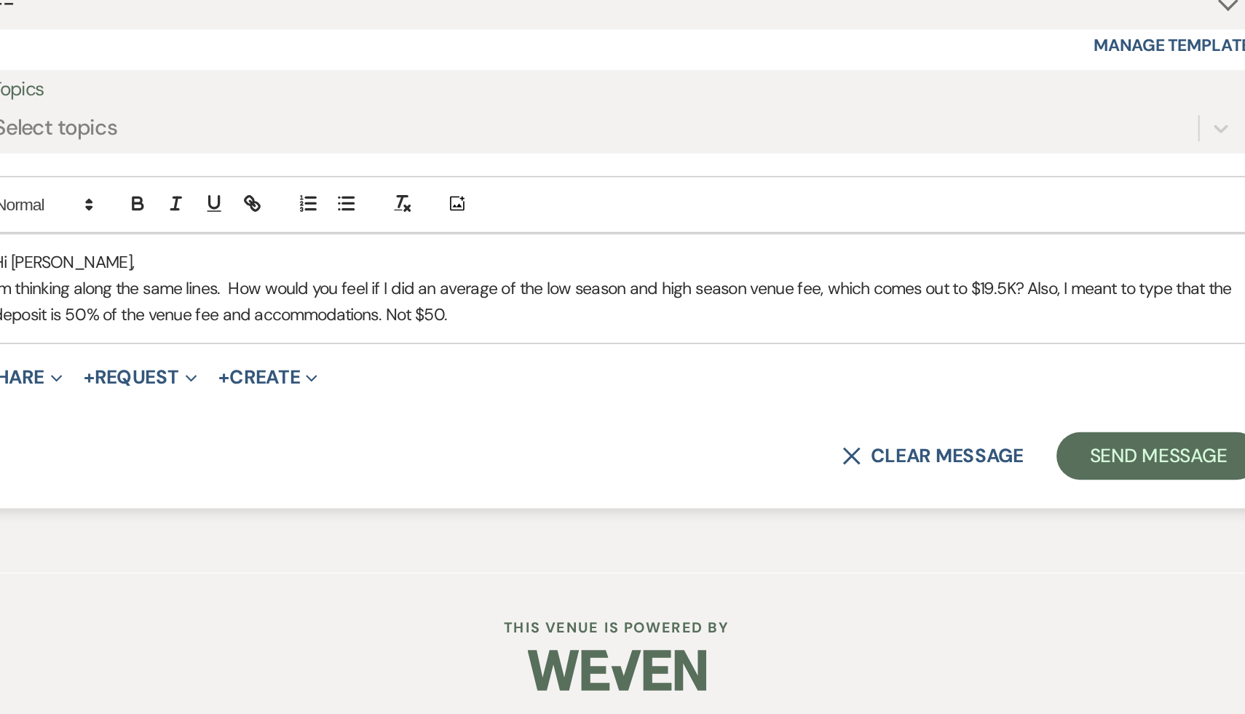
scroll to position [5892, 0]
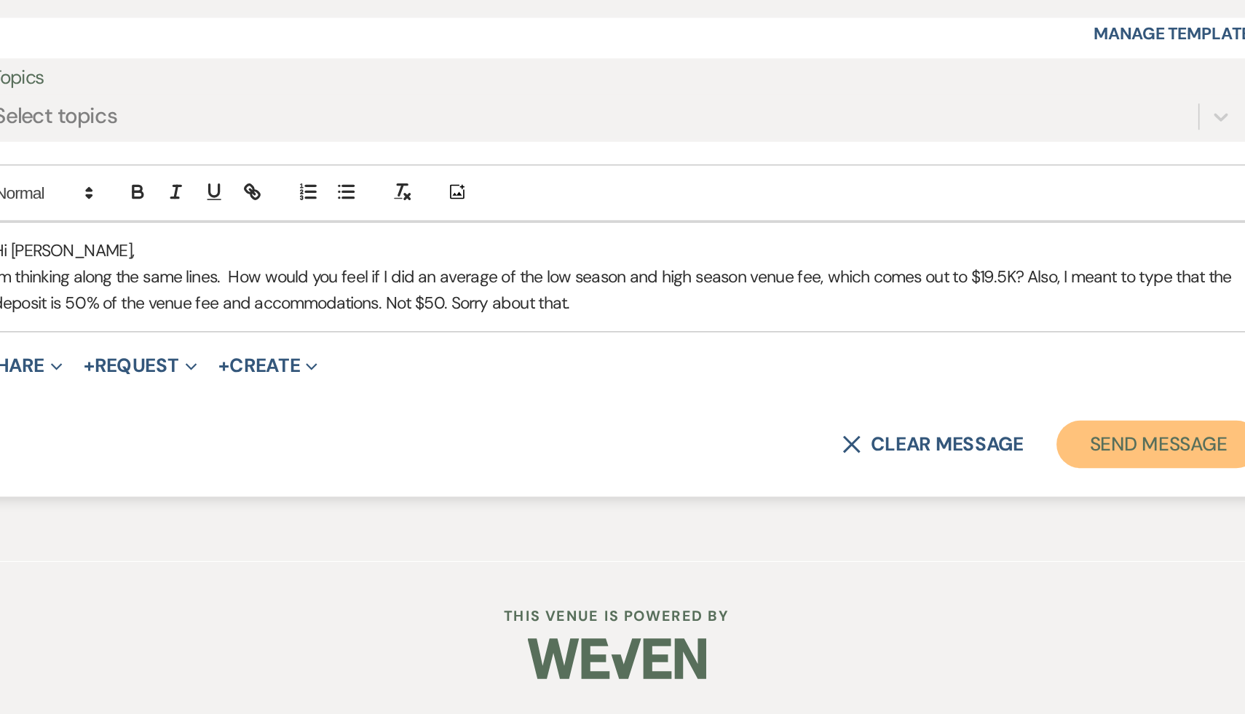
click at [955, 564] on button "Send Message" at bounding box center [953, 549] width 125 height 29
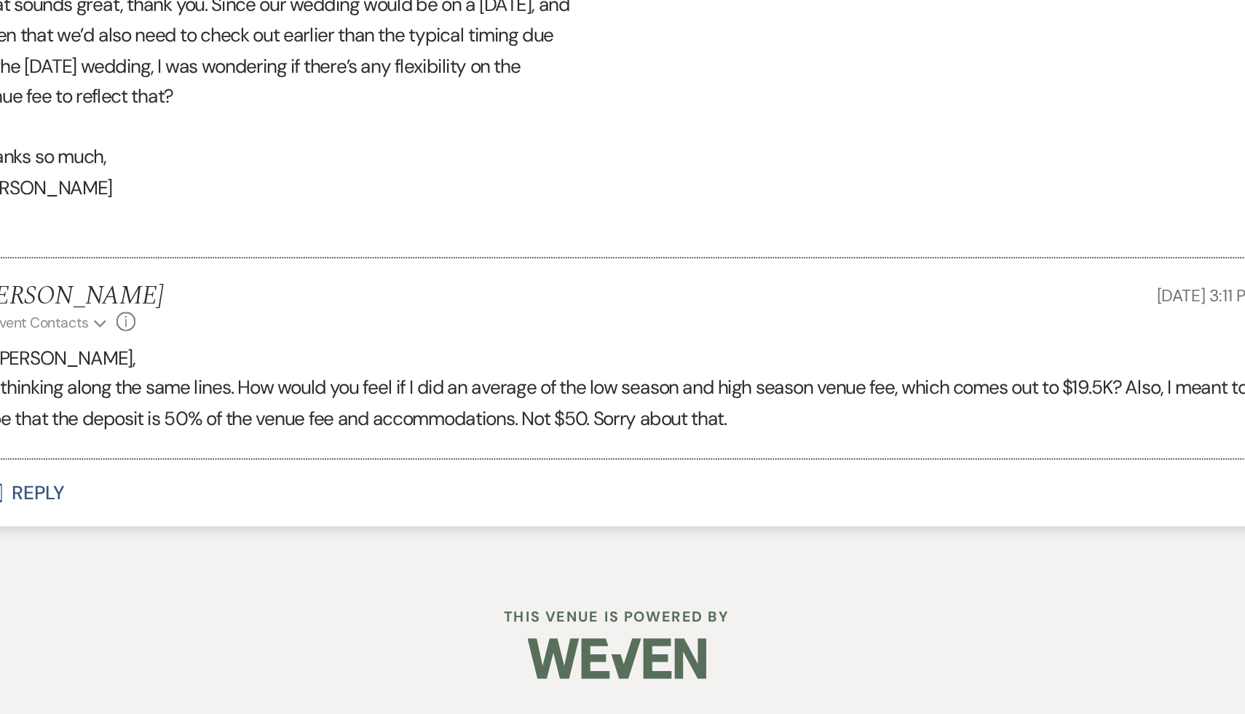
scroll to position [5588, 0]
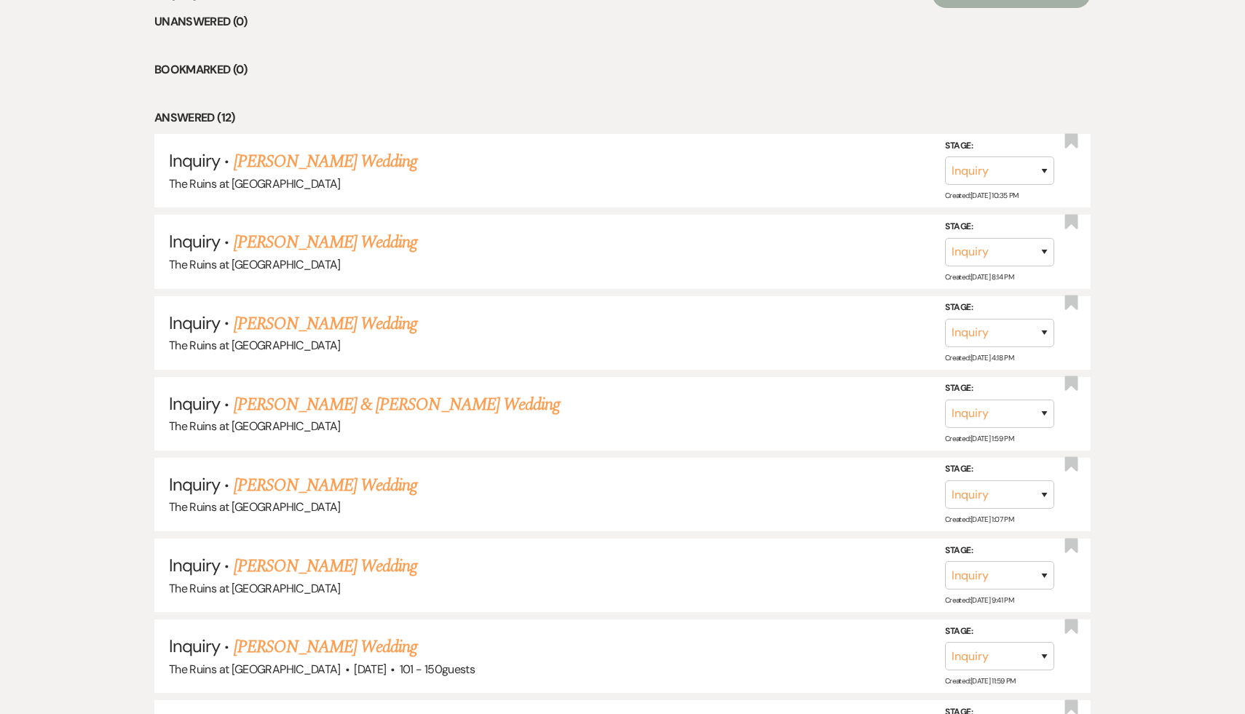
scroll to position [630, 0]
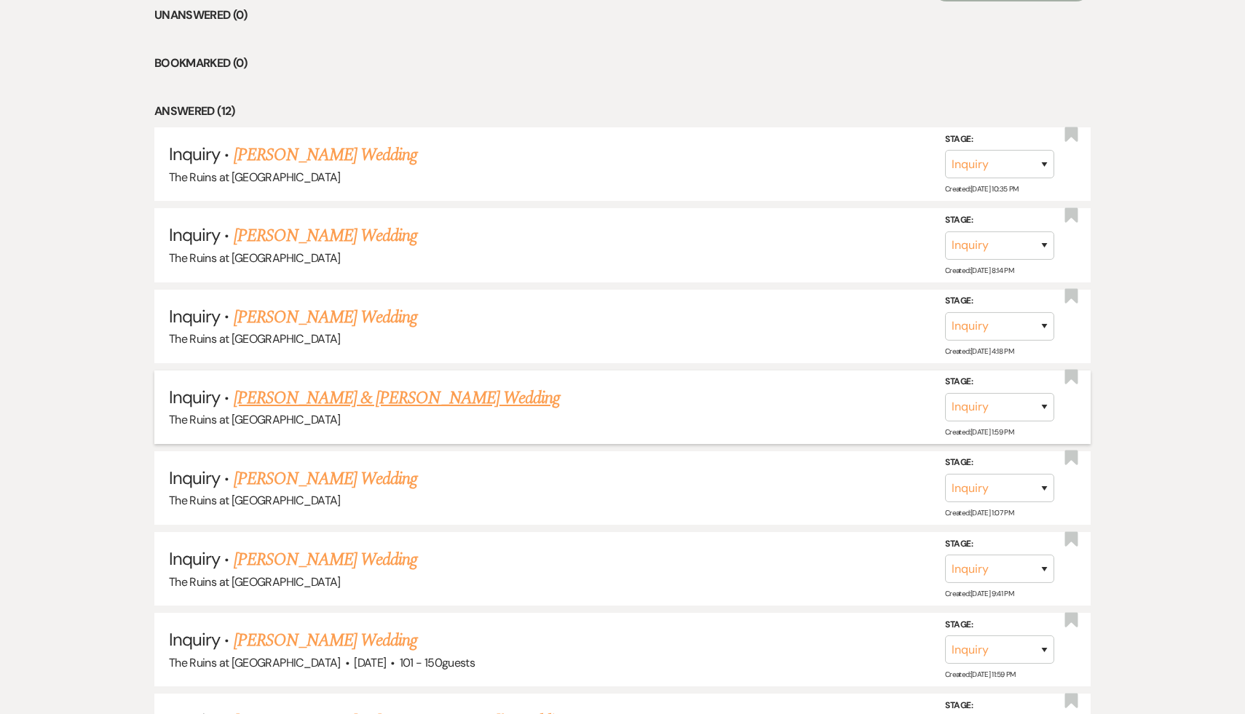
click at [374, 389] on link "Tugba Rona & Craig Wojtala's Wedding" at bounding box center [397, 398] width 326 height 26
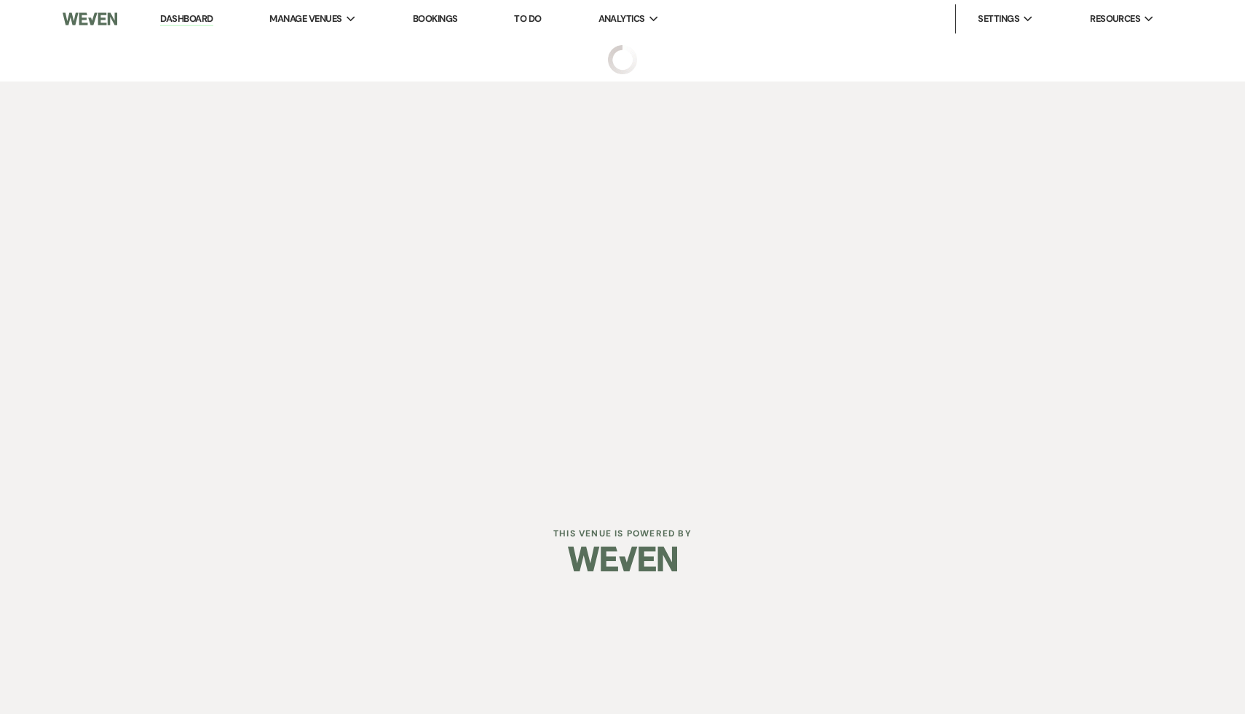
select select "6"
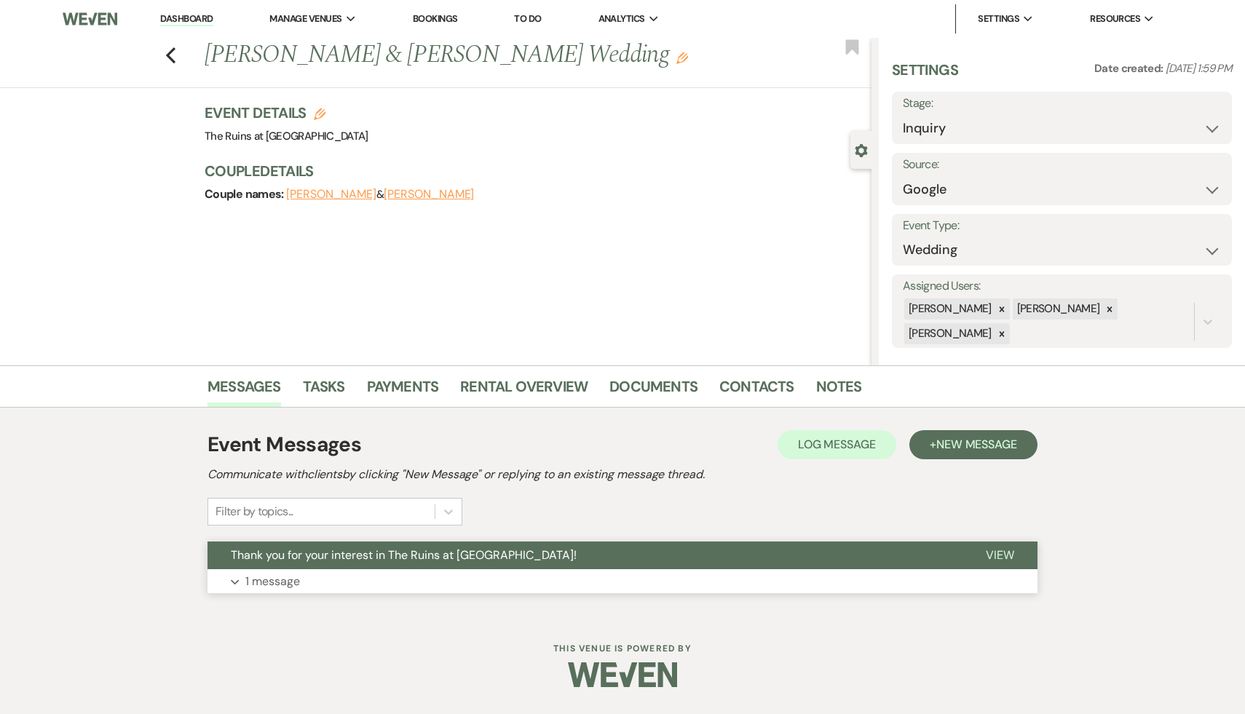
click at [403, 556] on span "Thank you for your interest in The Ruins at Sassafras!" at bounding box center [404, 555] width 346 height 15
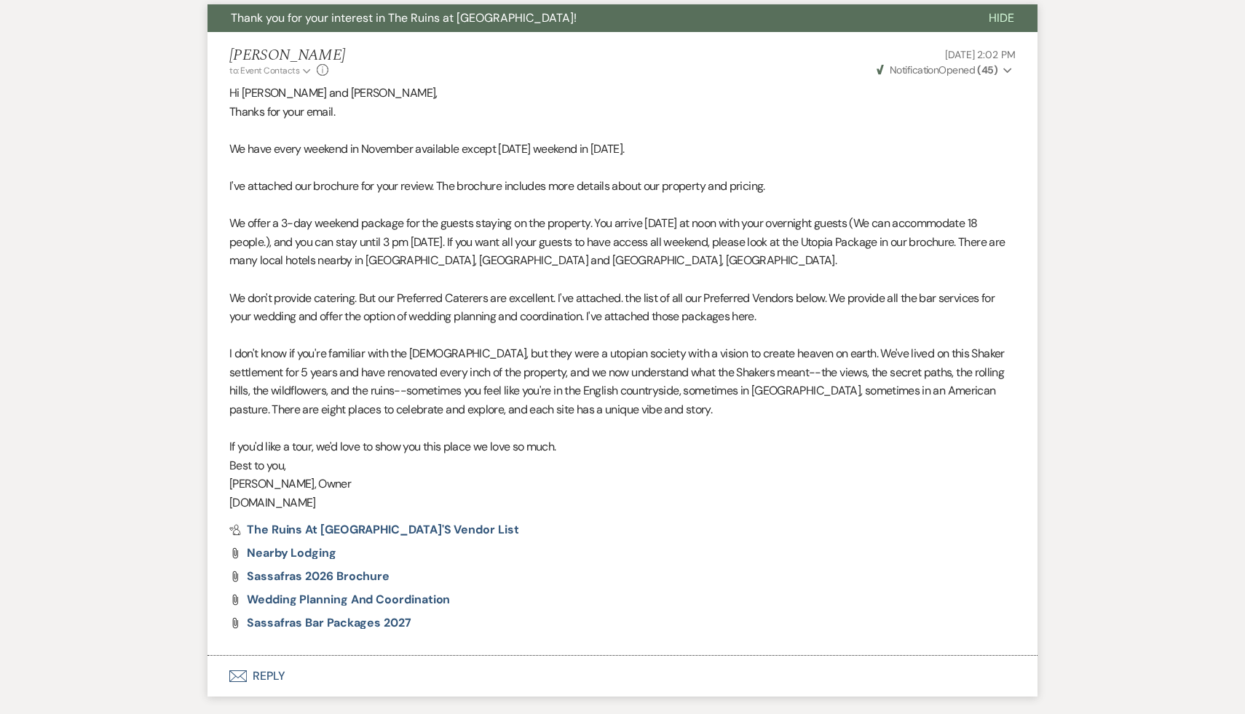
scroll to position [535, 0]
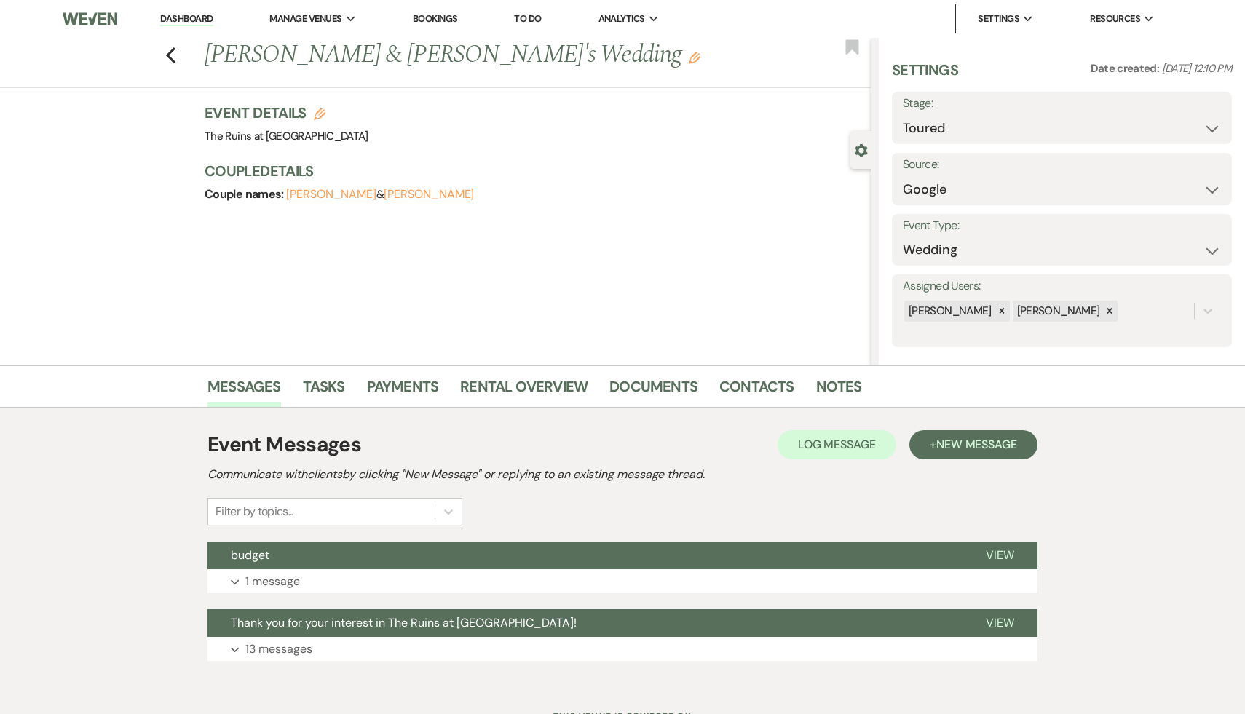
click at [192, 17] on link "Dashboard" at bounding box center [186, 19] width 52 height 14
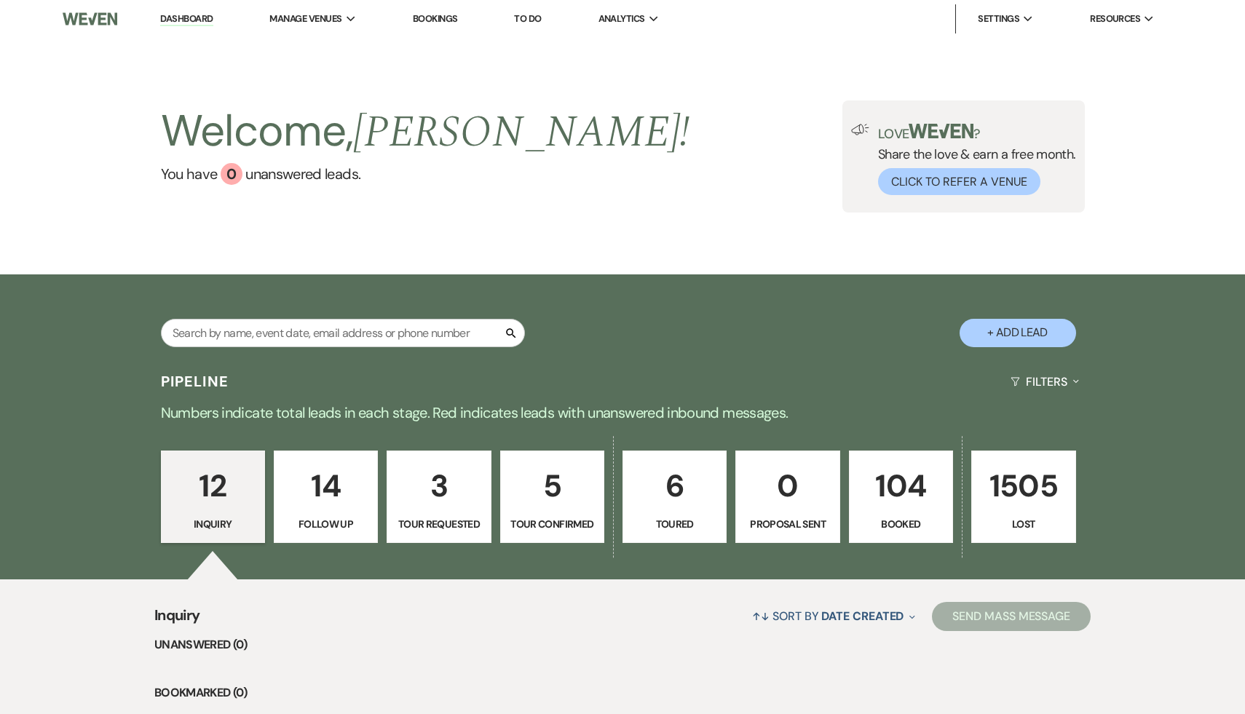
click at [894, 484] on p "104" at bounding box center [901, 486] width 85 height 49
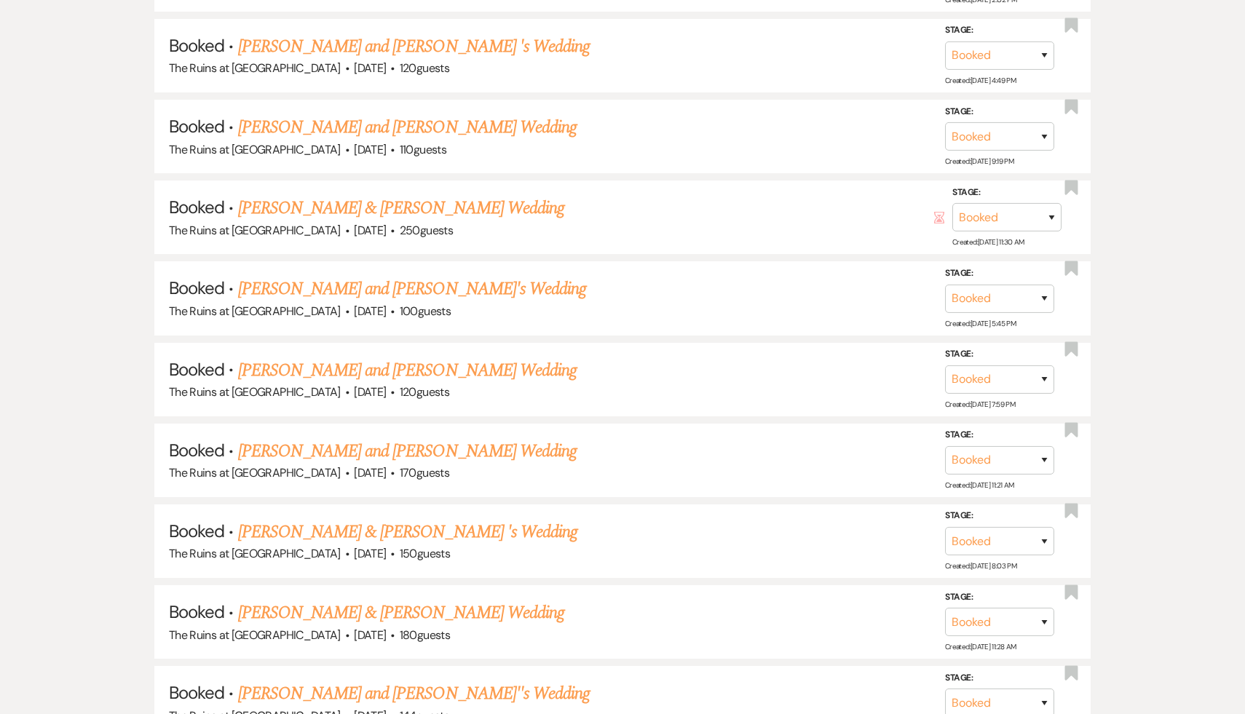
scroll to position [3167, 0]
click at [476, 439] on link "Dani Hernandez's and Matt Monahan's Wedding" at bounding box center [407, 452] width 339 height 26
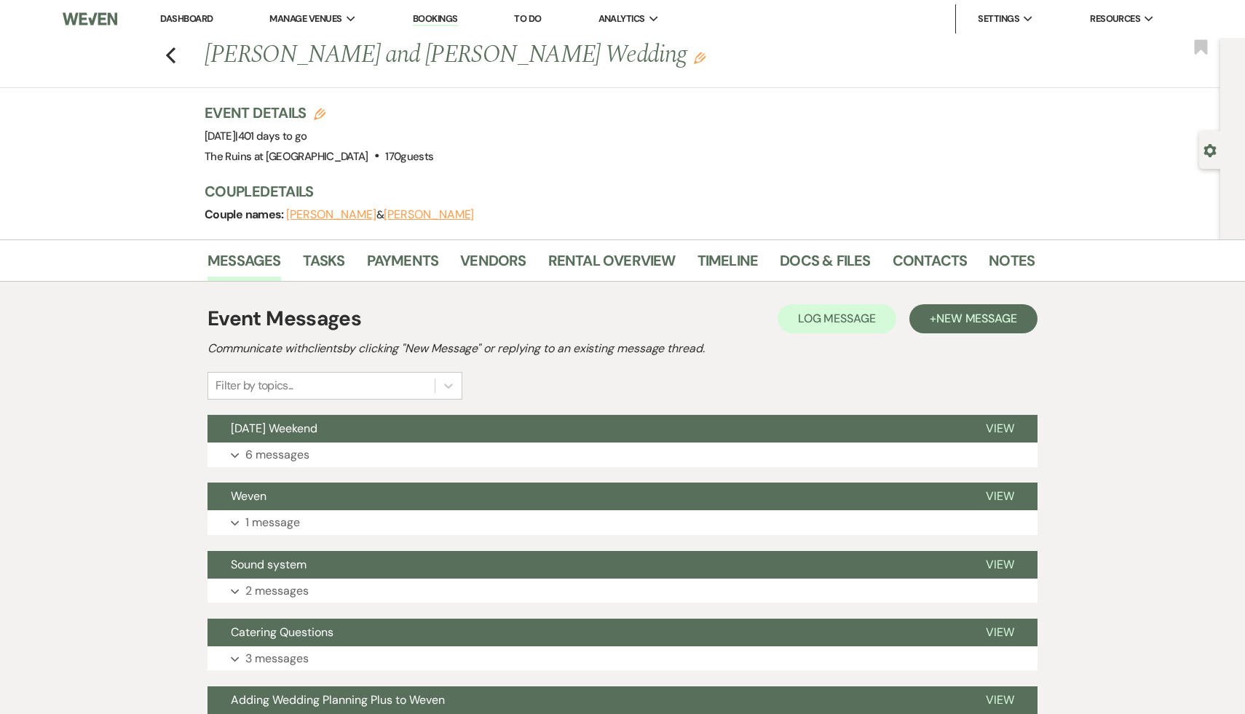
click at [429, 214] on button "Dani Hernandez" at bounding box center [429, 215] width 90 height 12
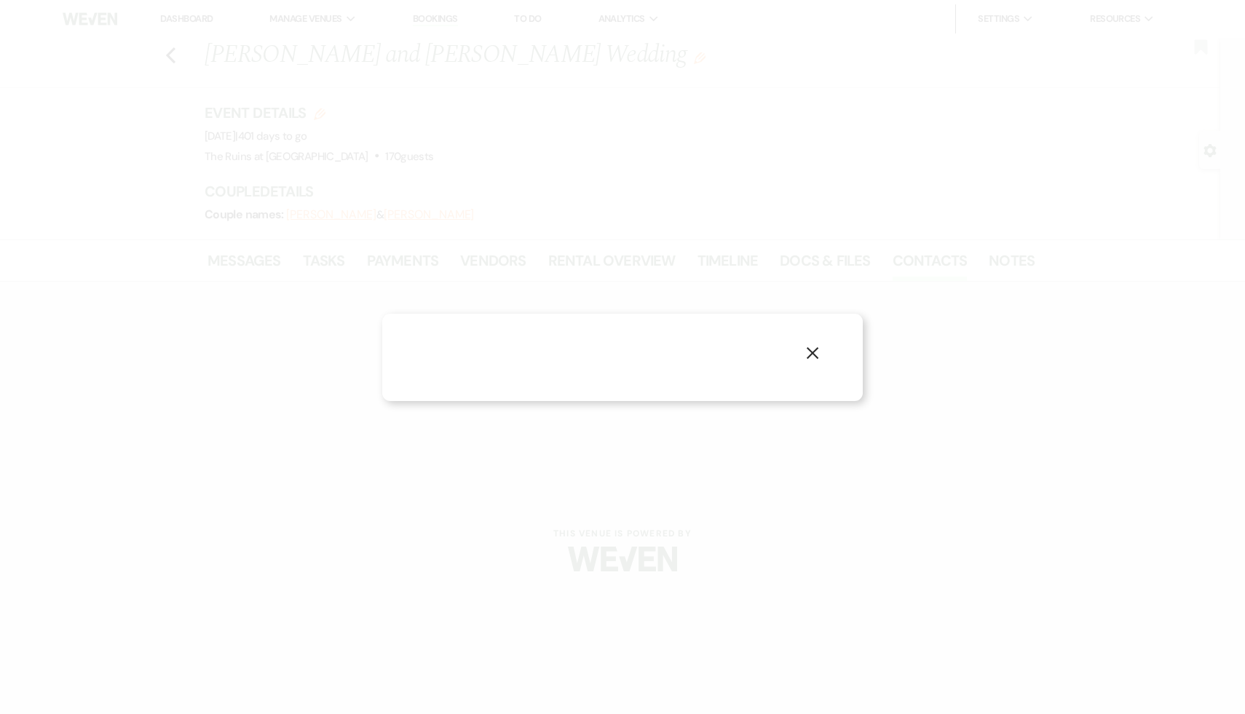
select select "1"
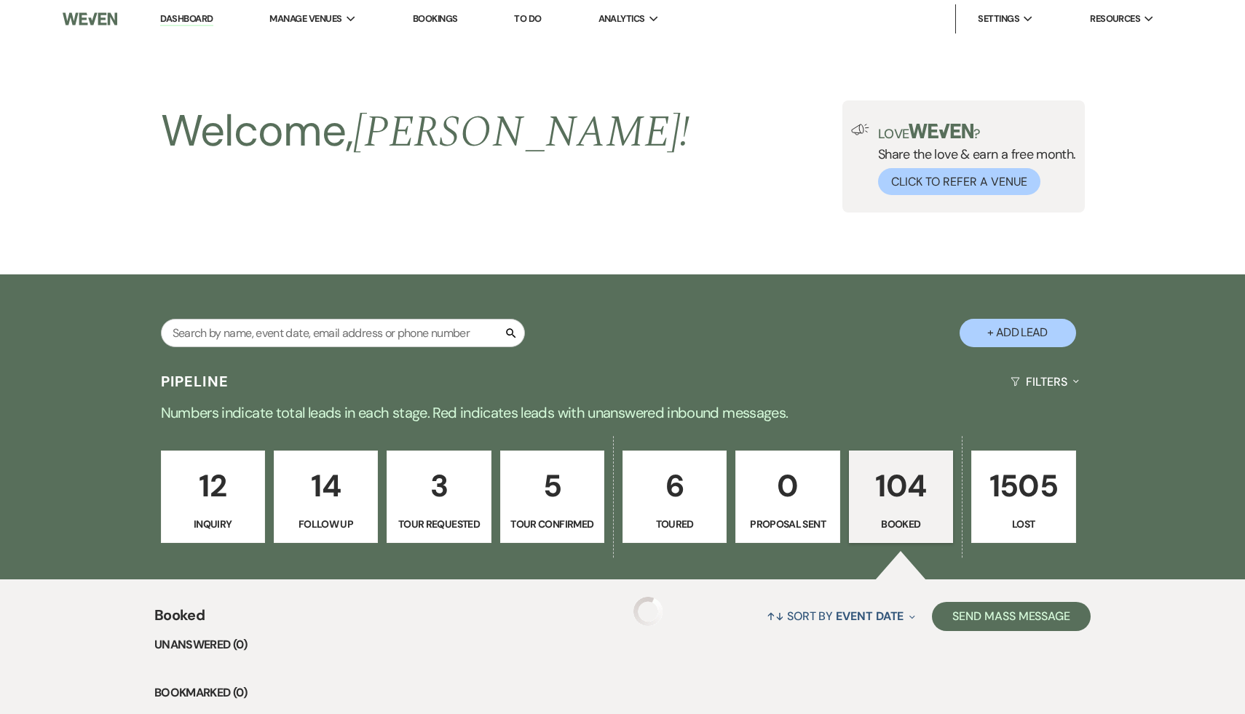
scroll to position [3167, 0]
